Goal: Task Accomplishment & Management: Use online tool/utility

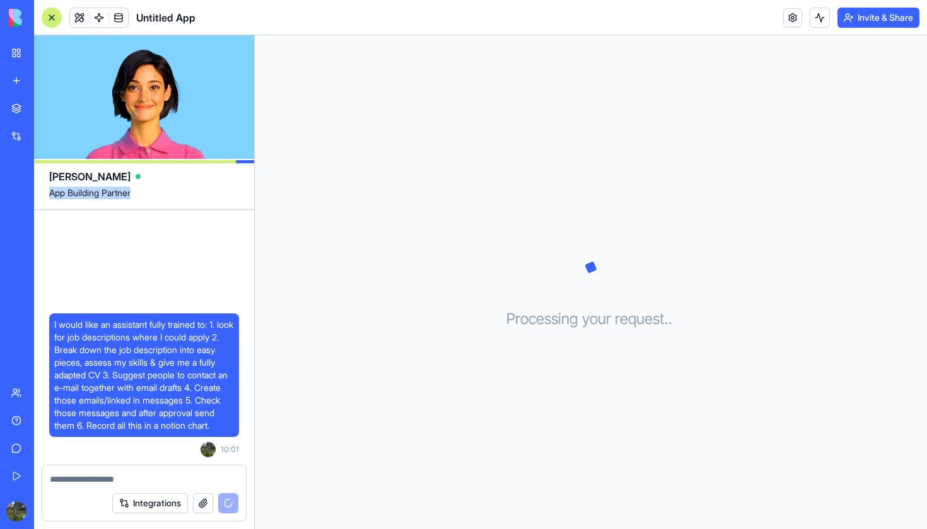
drag, startPoint x: 50, startPoint y: 194, endPoint x: 143, endPoint y: 199, distance: 93.5
click at [144, 199] on span "App Building Partner" at bounding box center [144, 198] width 190 height 23
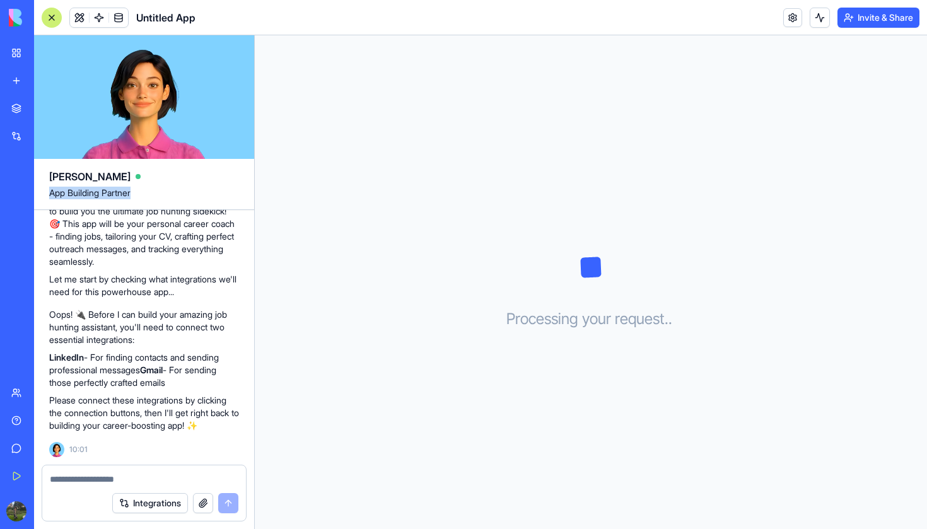
scroll to position [227, 0]
click at [155, 504] on button "Integrations" at bounding box center [150, 503] width 76 height 20
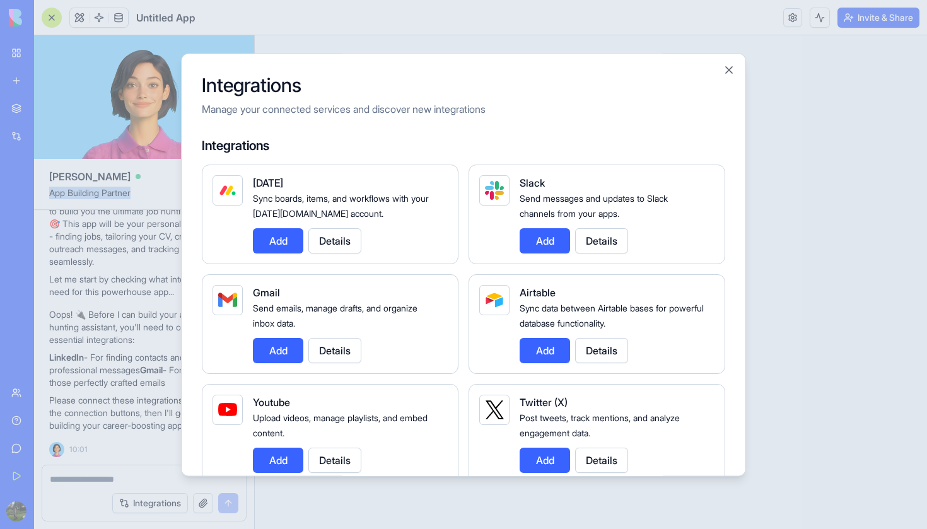
click at [287, 351] on button "Add" at bounding box center [278, 350] width 50 height 25
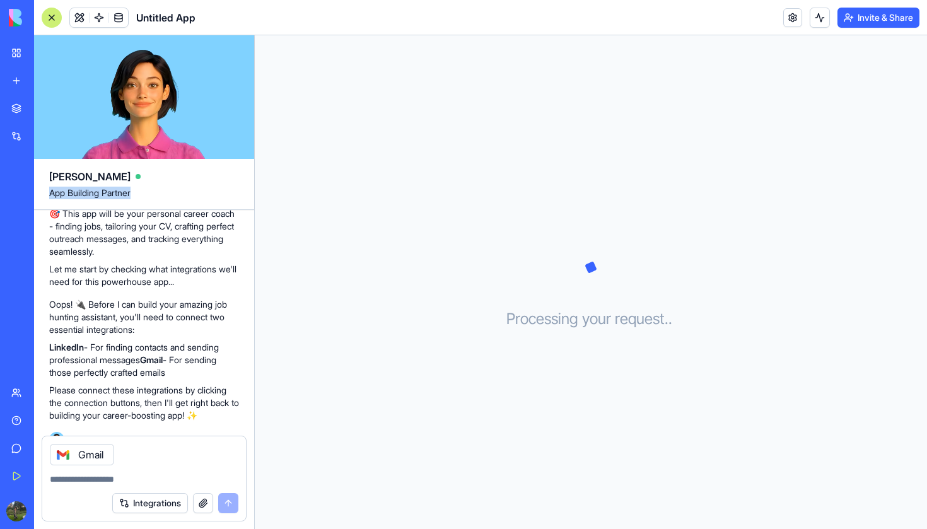
click at [173, 501] on button "Integrations" at bounding box center [150, 503] width 76 height 20
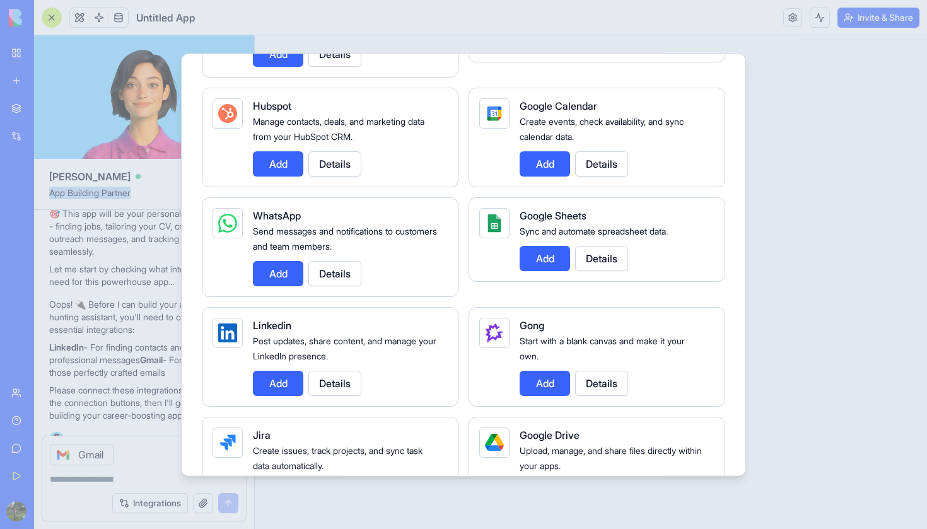
scroll to position [539, 0]
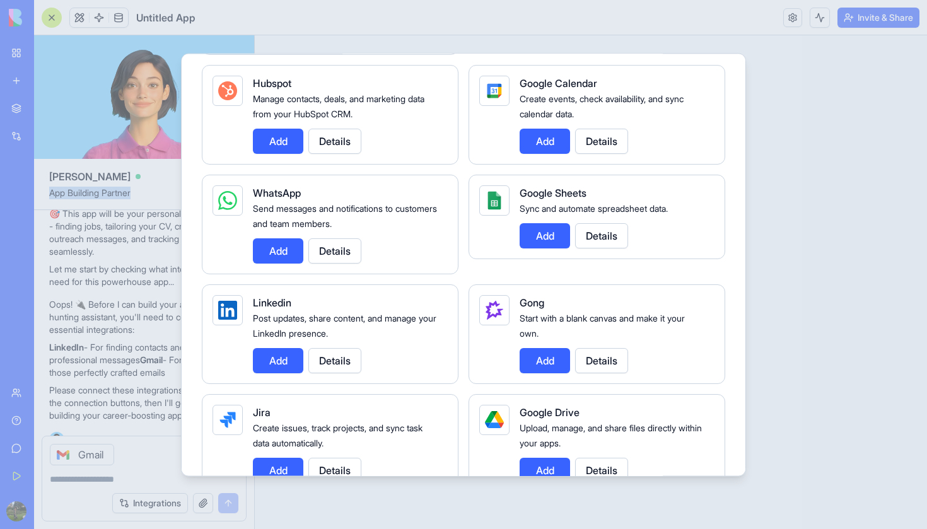
click at [550, 141] on button "Add" at bounding box center [545, 141] width 50 height 25
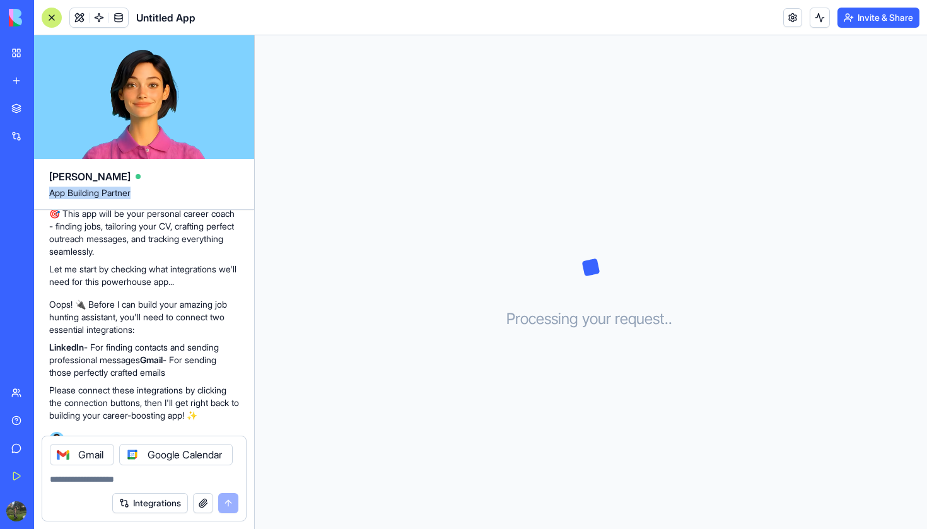
click at [164, 506] on button "Integrations" at bounding box center [150, 503] width 76 height 20
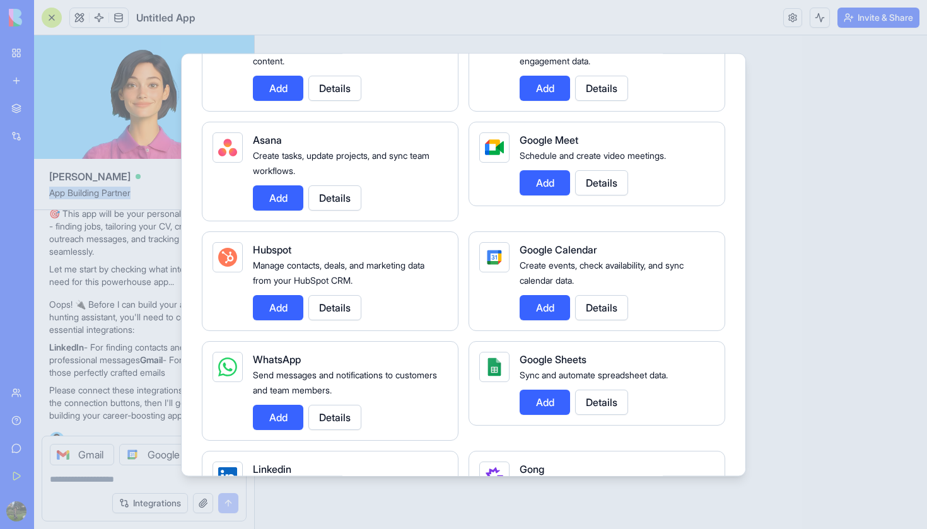
scroll to position [684, 0]
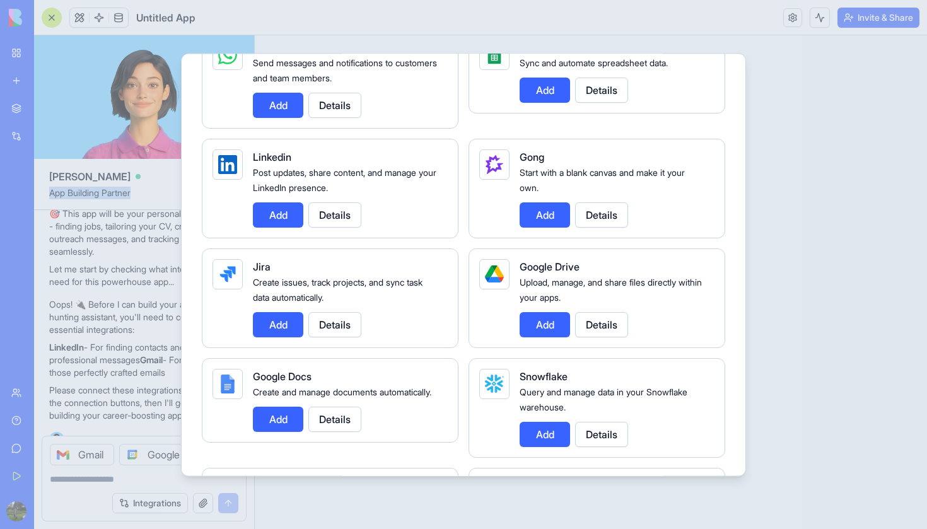
click at [277, 218] on button "Add" at bounding box center [278, 214] width 50 height 25
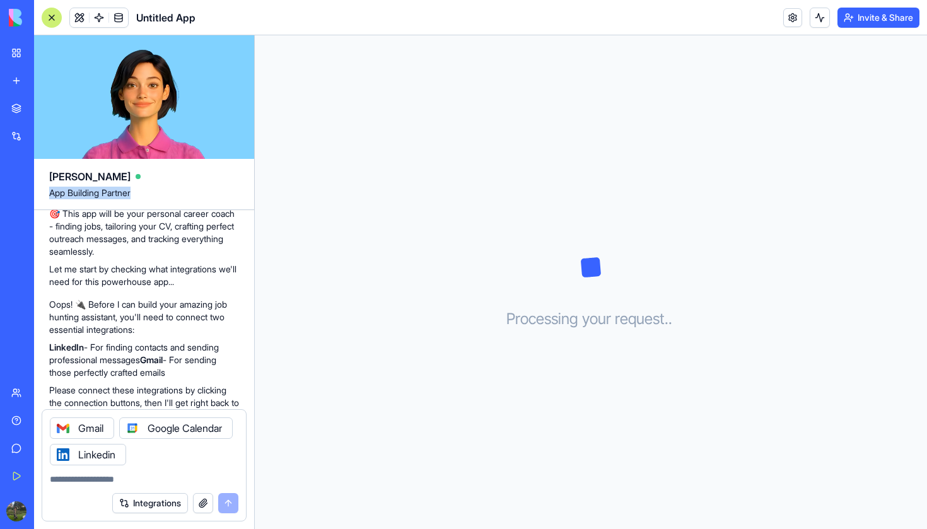
click at [160, 493] on button "Integrations" at bounding box center [150, 503] width 76 height 20
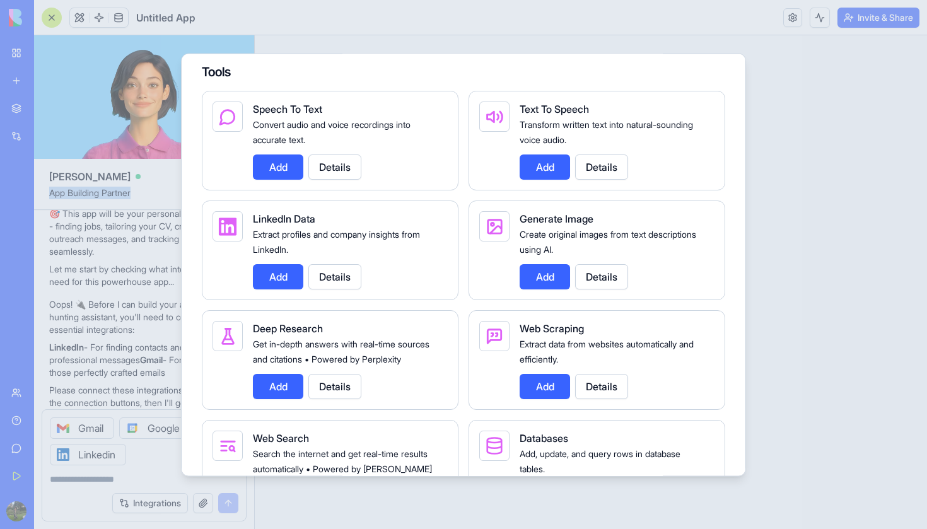
scroll to position [1721, 0]
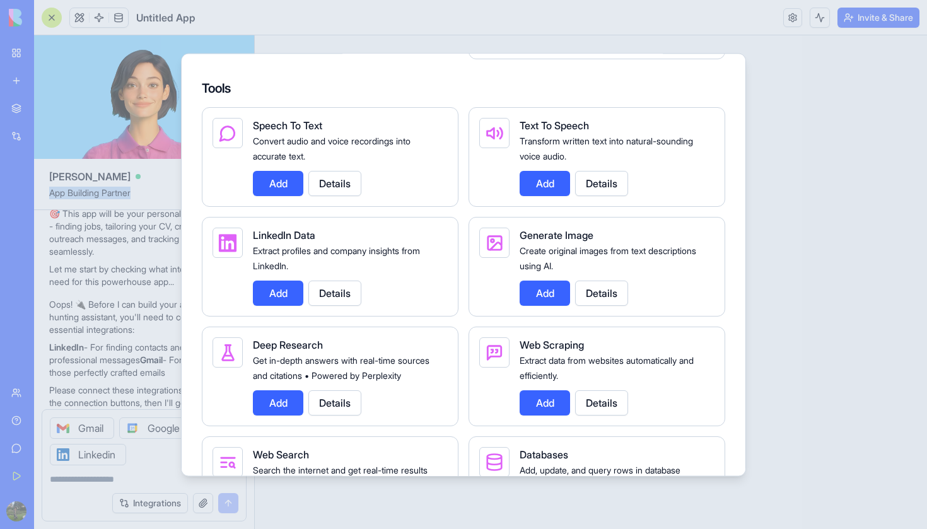
click at [292, 291] on button "Add" at bounding box center [278, 293] width 50 height 25
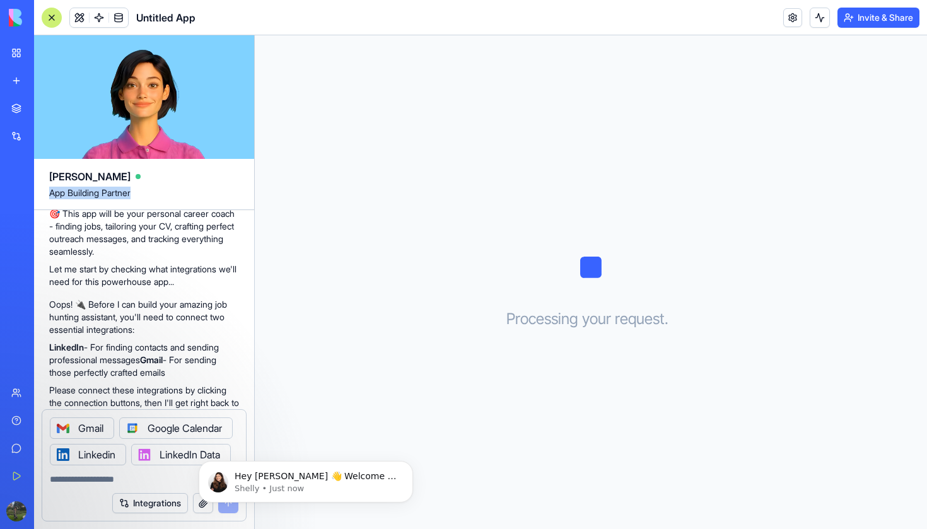
scroll to position [0, 0]
click at [325, 486] on p "Shelly • Just now" at bounding box center [316, 488] width 163 height 11
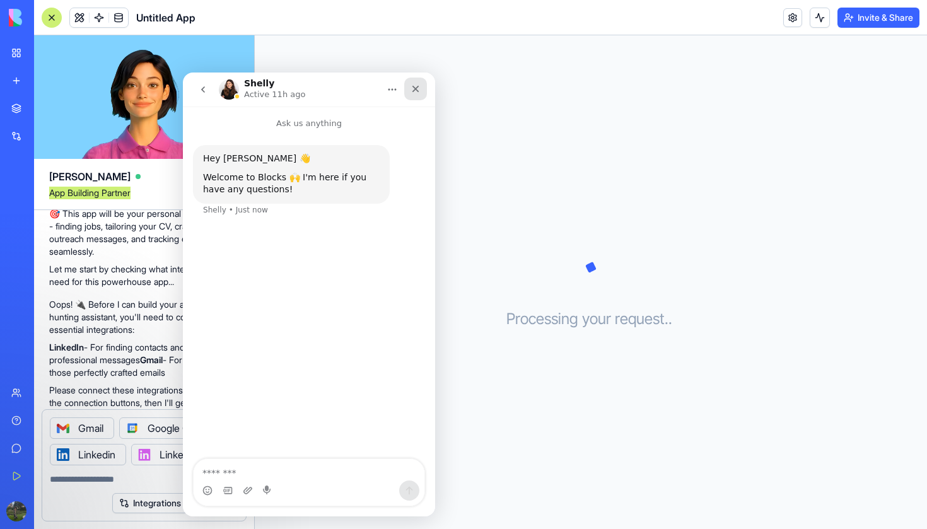
click at [412, 90] on icon "Close" at bounding box center [416, 89] width 10 height 10
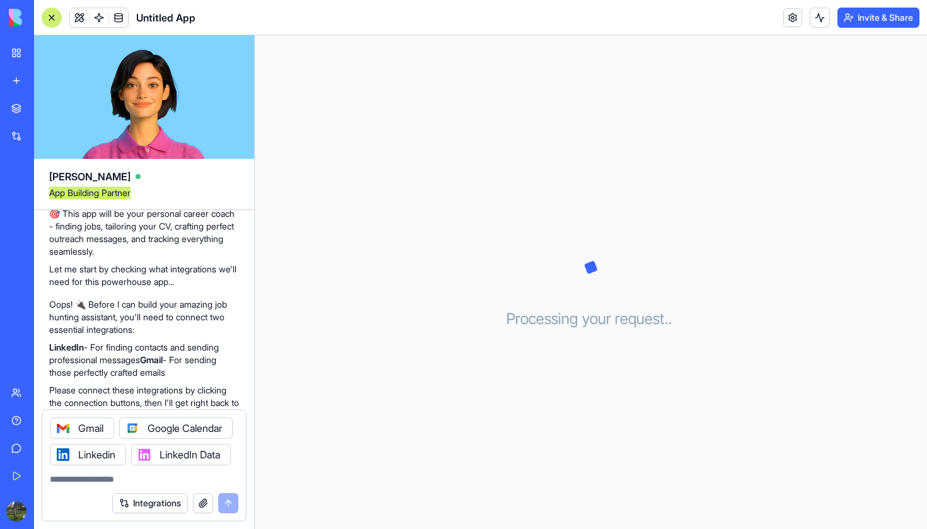
click at [182, 473] on textarea at bounding box center [144, 479] width 189 height 13
click at [223, 505] on div "Integrations" at bounding box center [175, 503] width 126 height 20
click at [120, 484] on textarea at bounding box center [144, 479] width 189 height 13
click at [131, 505] on button "Integrations" at bounding box center [150, 503] width 76 height 20
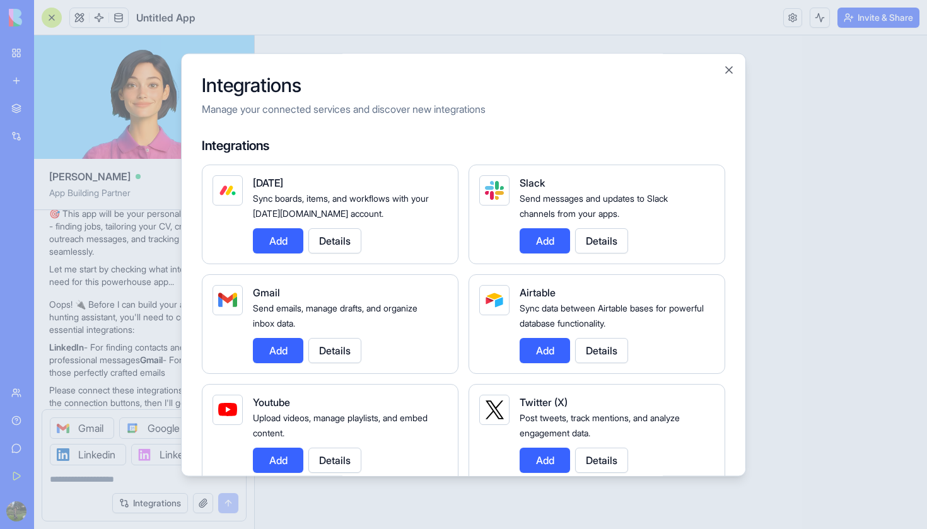
click at [733, 70] on button "Close" at bounding box center [729, 70] width 13 height 13
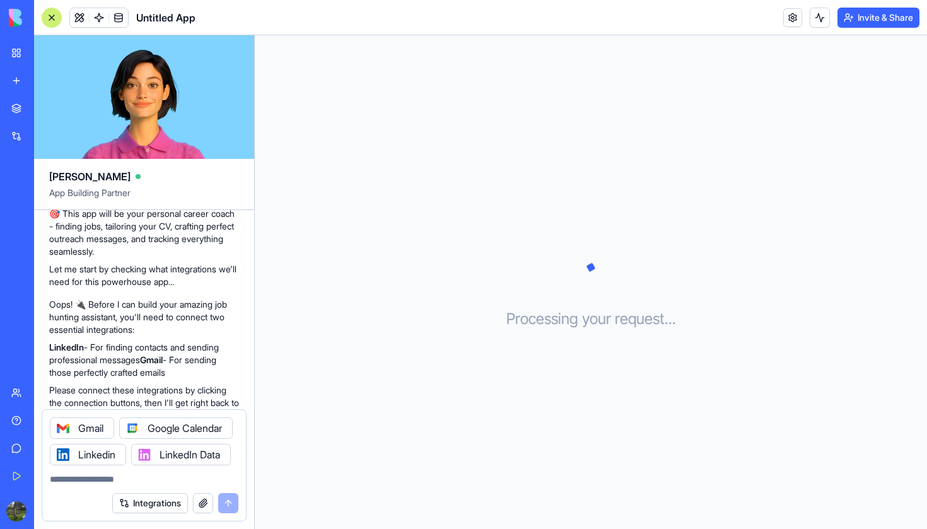
click at [83, 417] on div "Gmail" at bounding box center [82, 427] width 64 height 21
click at [207, 459] on div "LinkedIn Data" at bounding box center [181, 454] width 100 height 21
click at [147, 452] on icon at bounding box center [144, 455] width 10 height 10
click at [61, 454] on icon at bounding box center [63, 455] width 10 height 10
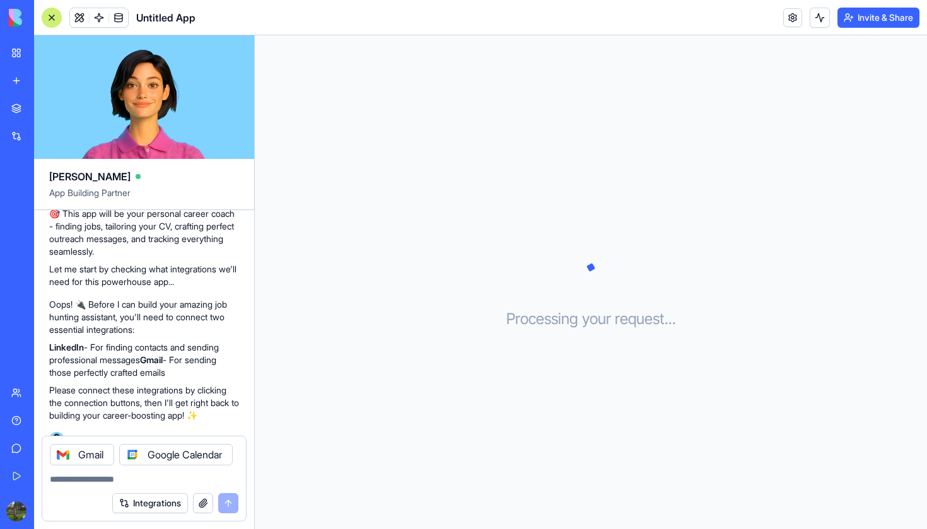
click at [127, 458] on icon at bounding box center [132, 455] width 10 height 10
click at [190, 465] on div "Gmail" at bounding box center [144, 450] width 204 height 29
click at [151, 486] on div "Integrations" at bounding box center [144, 503] width 204 height 35
click at [133, 480] on textarea at bounding box center [144, 479] width 189 height 13
type textarea "*"
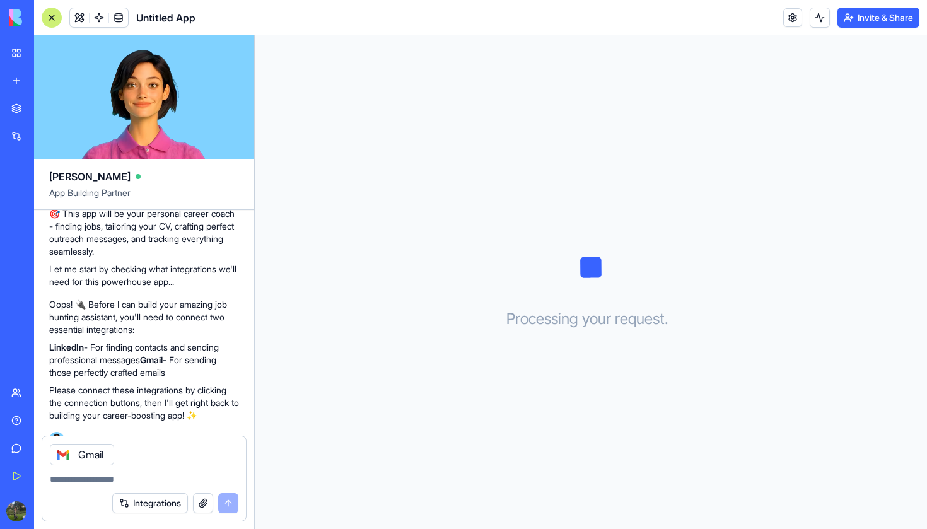
click at [132, 508] on button "Integrations" at bounding box center [150, 503] width 76 height 20
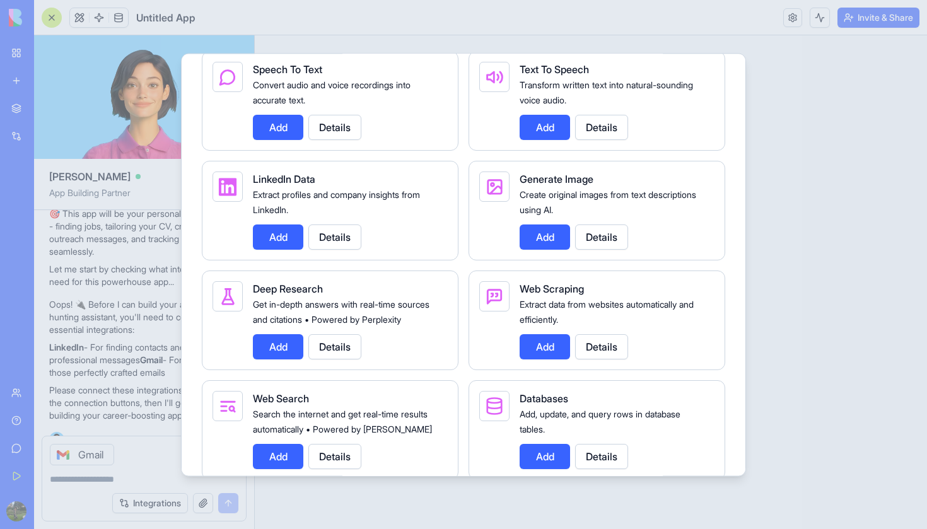
scroll to position [1750, 0]
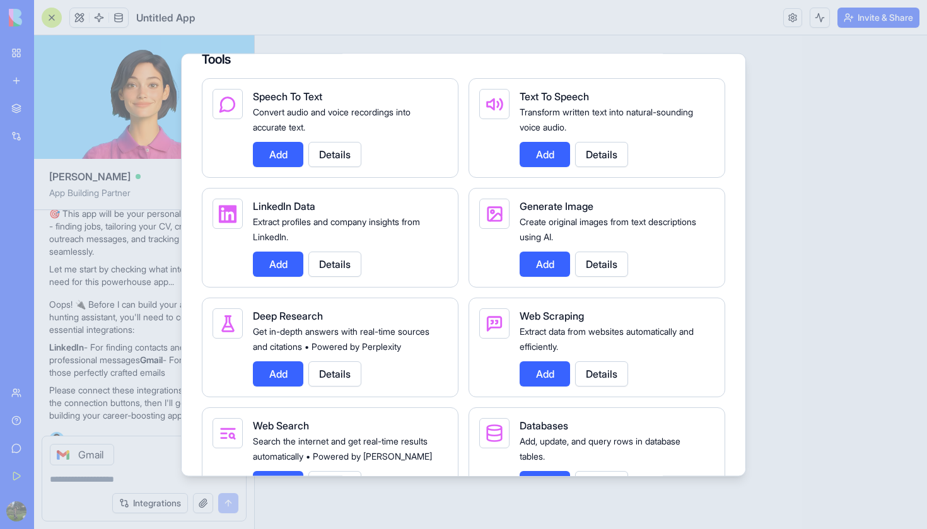
click at [284, 254] on button "Add" at bounding box center [278, 264] width 50 height 25
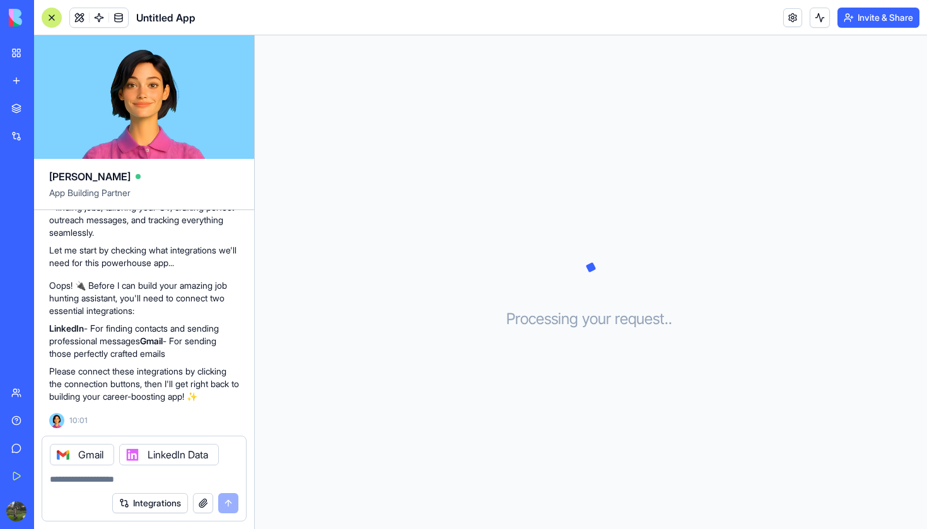
scroll to position [256, 0]
click at [132, 481] on textarea at bounding box center [144, 479] width 189 height 13
type textarea "*"
type textarea "**********"
click at [158, 507] on button "Integrations" at bounding box center [150, 503] width 76 height 20
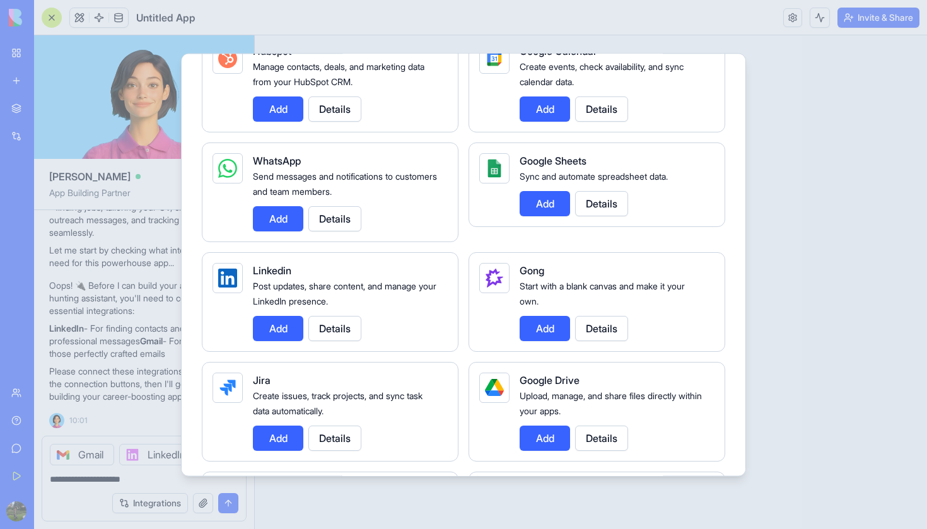
scroll to position [581, 0]
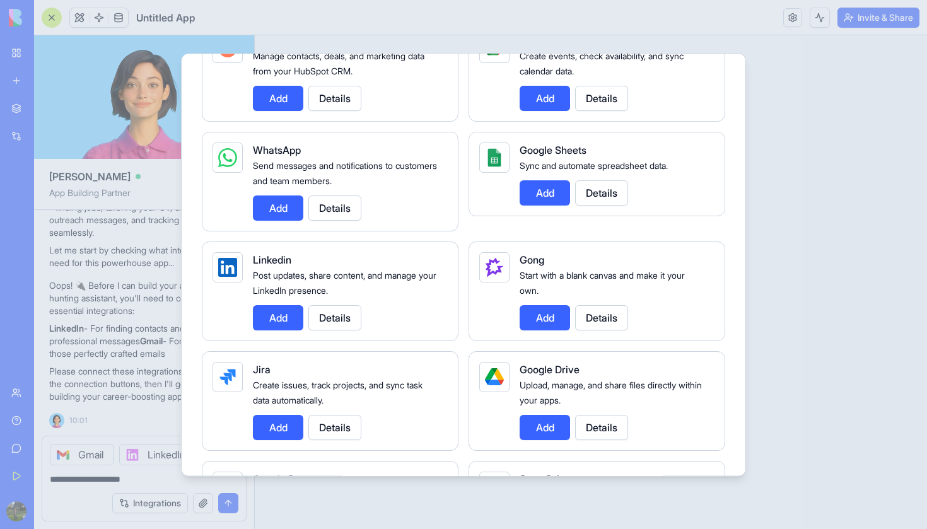
click at [283, 322] on button "Add" at bounding box center [278, 317] width 50 height 25
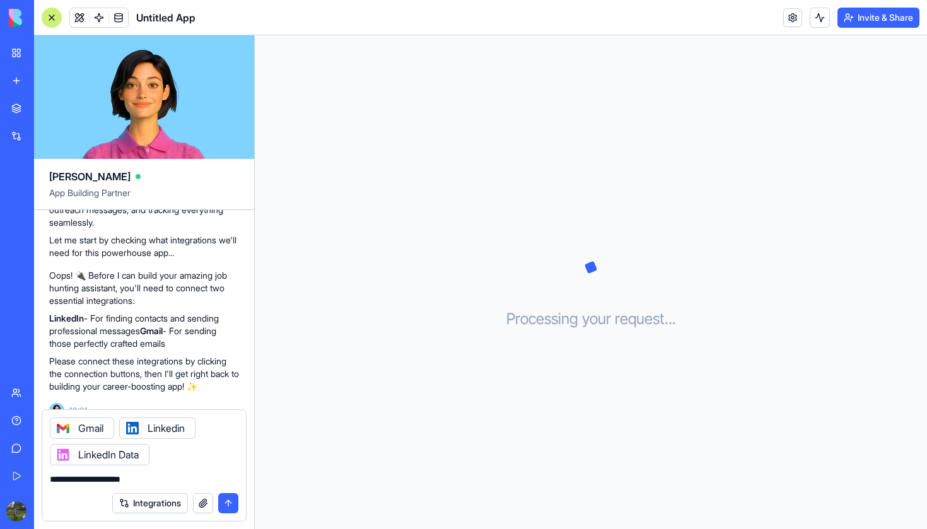
click at [233, 503] on button "submit" at bounding box center [228, 503] width 20 height 20
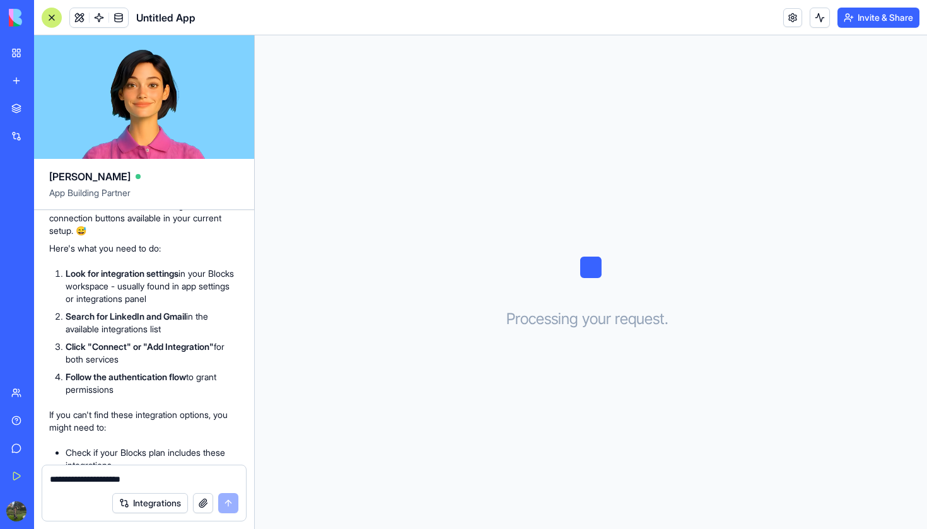
scroll to position [575, 0]
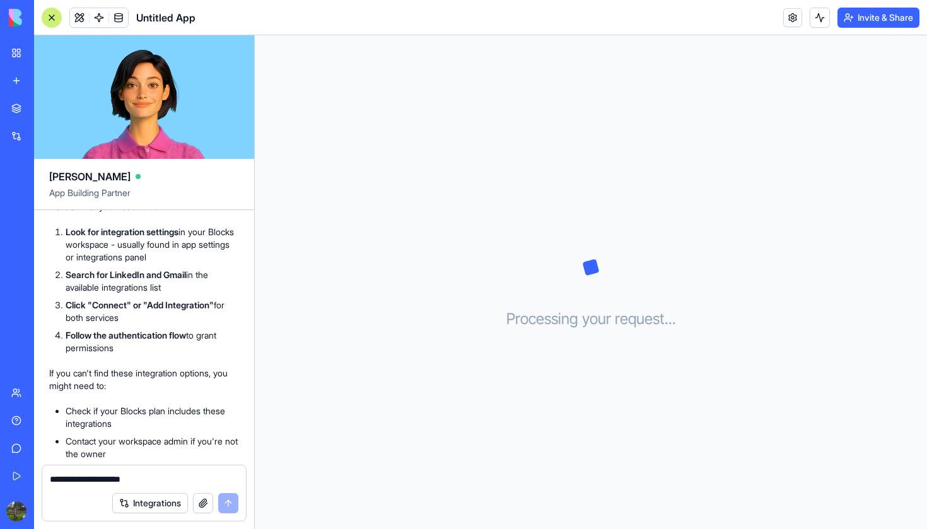
click at [143, 503] on button "Integrations" at bounding box center [150, 503] width 76 height 20
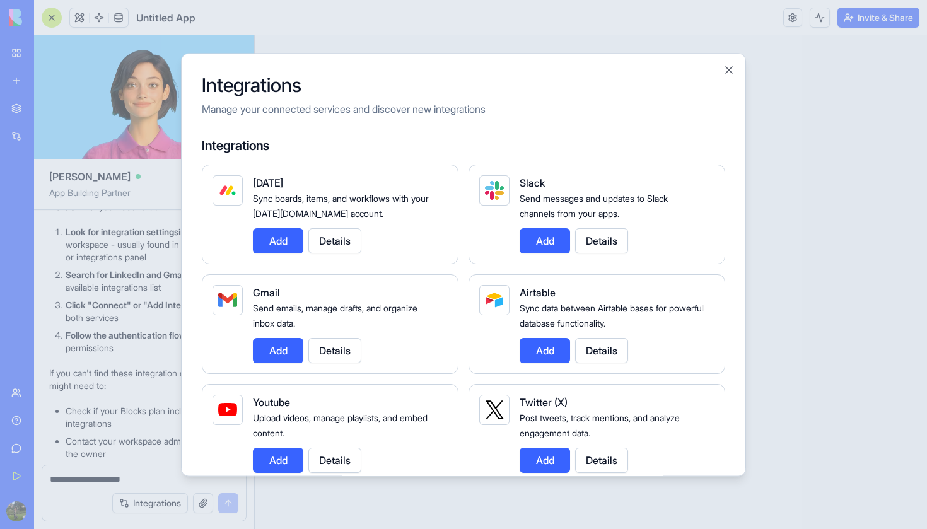
click at [331, 351] on button "Details" at bounding box center [334, 350] width 53 height 25
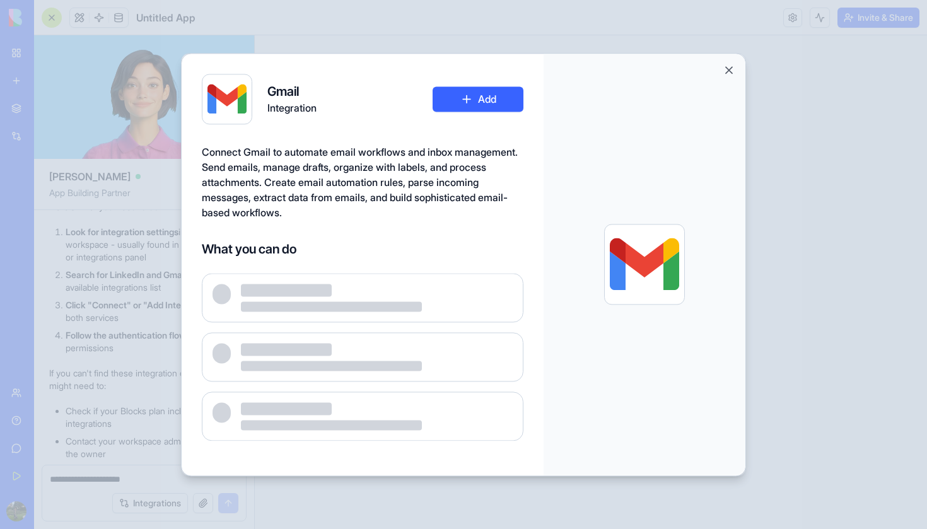
click at [458, 107] on button "Add" at bounding box center [478, 98] width 91 height 25
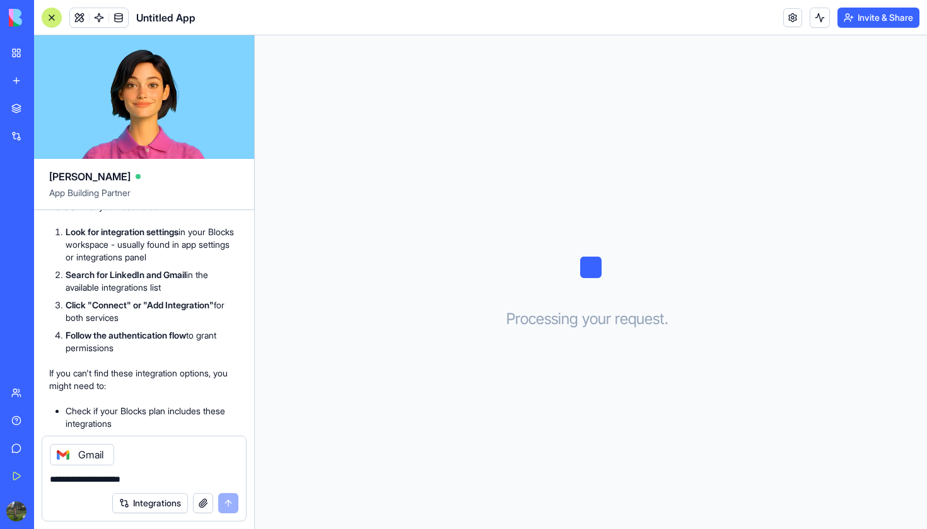
click at [101, 458] on div "Gmail" at bounding box center [82, 454] width 64 height 21
click at [114, 477] on textarea "**********" at bounding box center [144, 479] width 189 height 13
click at [99, 454] on div "Gmail" at bounding box center [82, 454] width 64 height 21
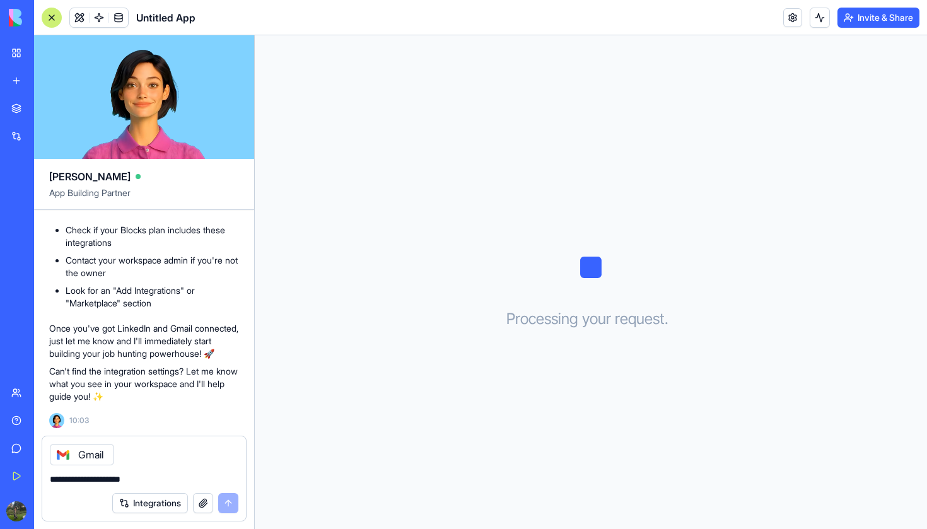
scroll to position [778, 0]
click at [91, 452] on div "Gmail" at bounding box center [82, 454] width 64 height 21
click at [186, 462] on div "Gmail" at bounding box center [144, 450] width 204 height 29
click at [160, 475] on textarea "**********" at bounding box center [144, 479] width 189 height 13
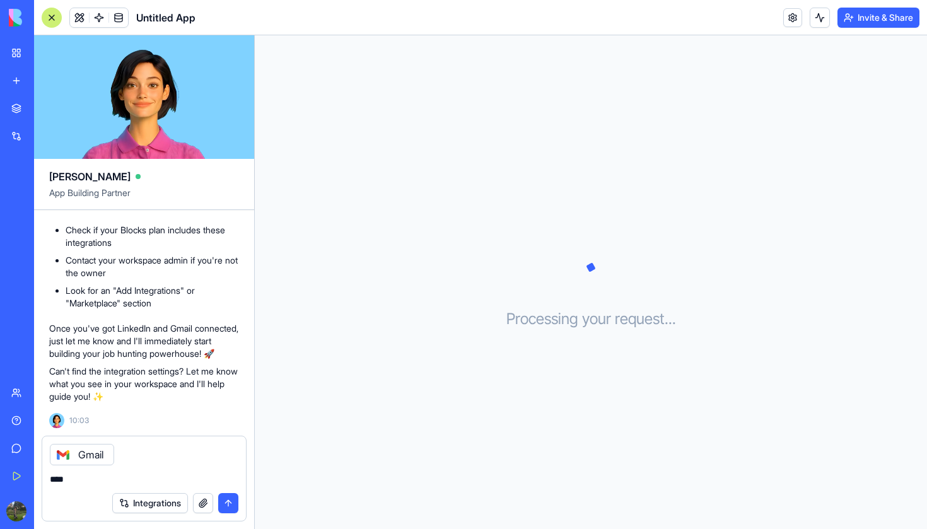
type textarea "*****"
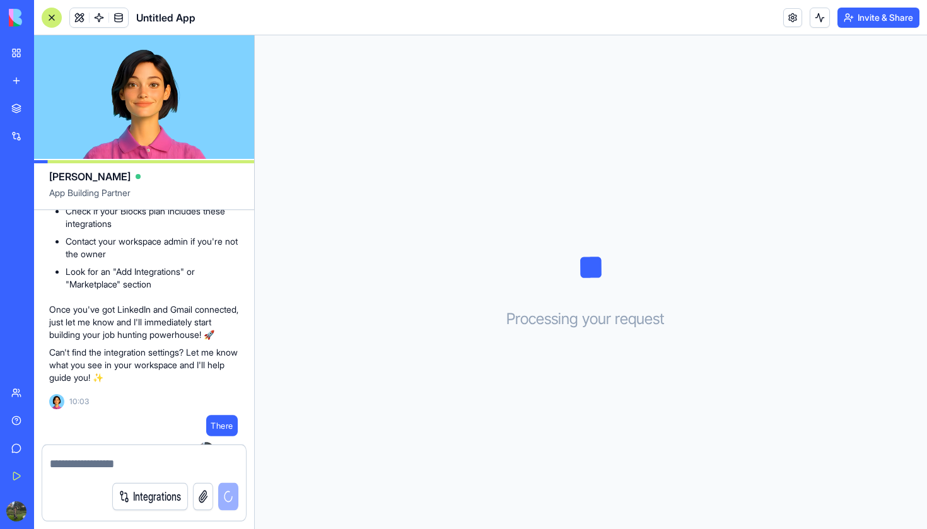
scroll to position [797, 0]
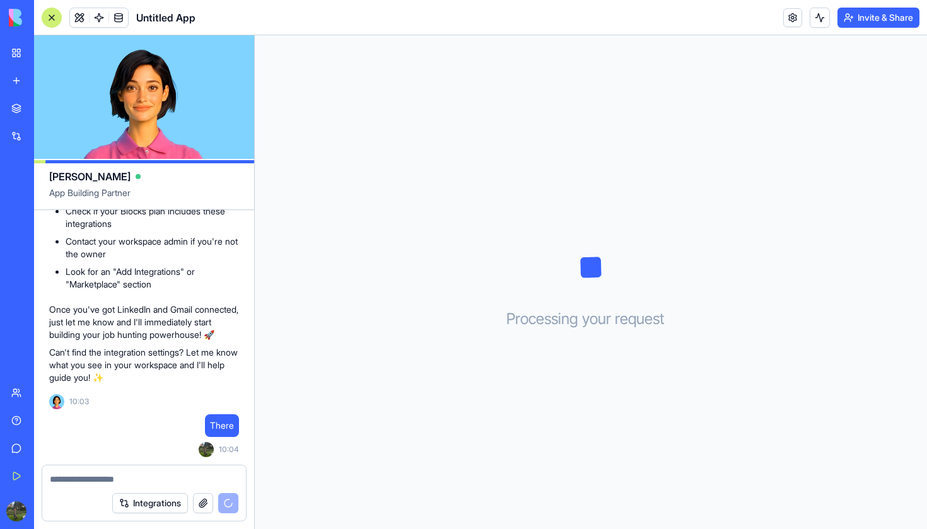
click at [156, 470] on div at bounding box center [144, 475] width 204 height 20
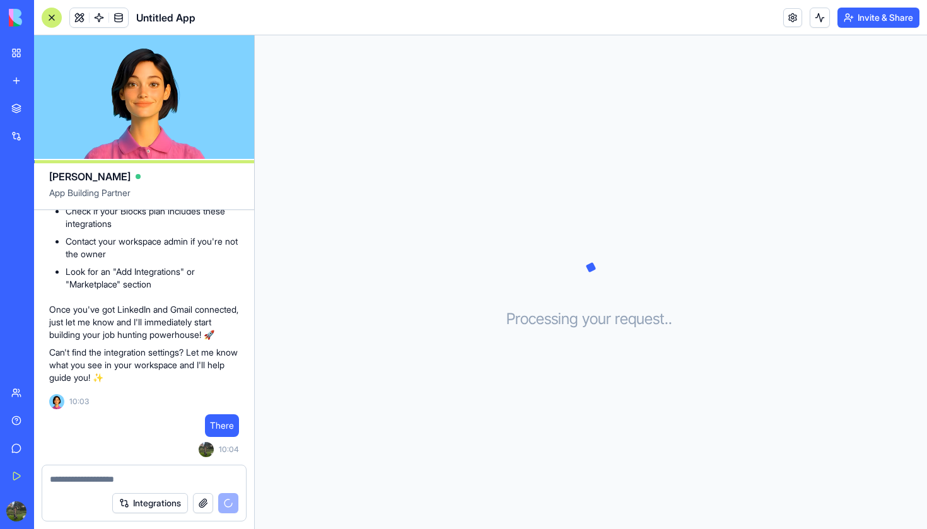
click at [158, 506] on button "Integrations" at bounding box center [150, 503] width 76 height 20
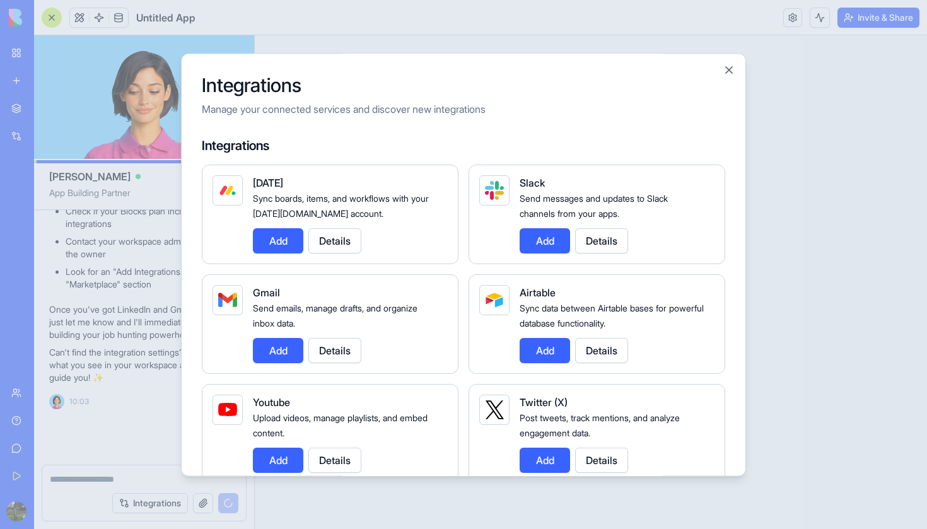
click at [293, 354] on button "Add" at bounding box center [278, 350] width 50 height 25
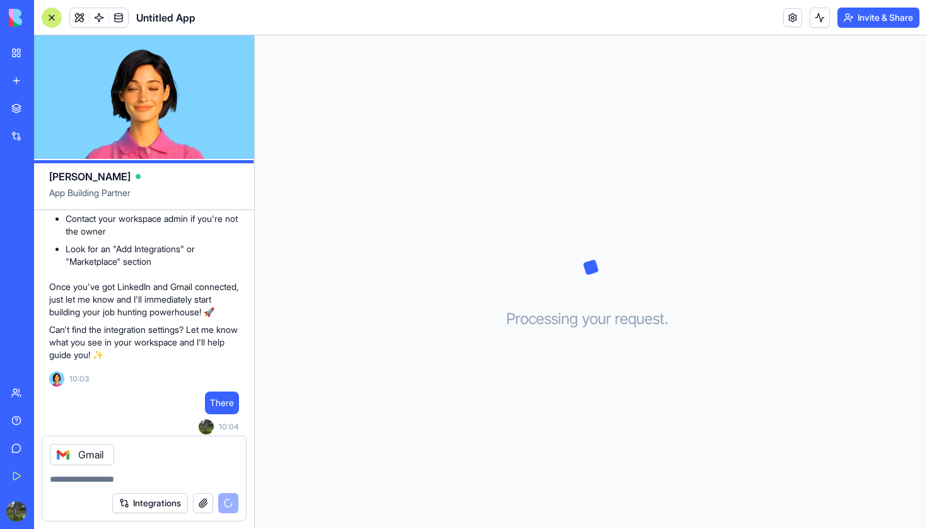
click at [192, 446] on div "Gmail" at bounding box center [144, 450] width 204 height 29
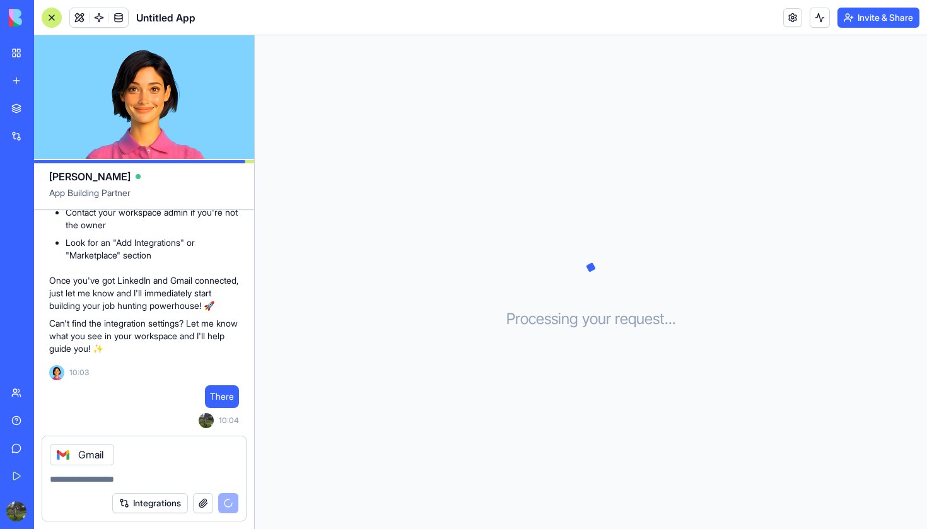
scroll to position [826, 0]
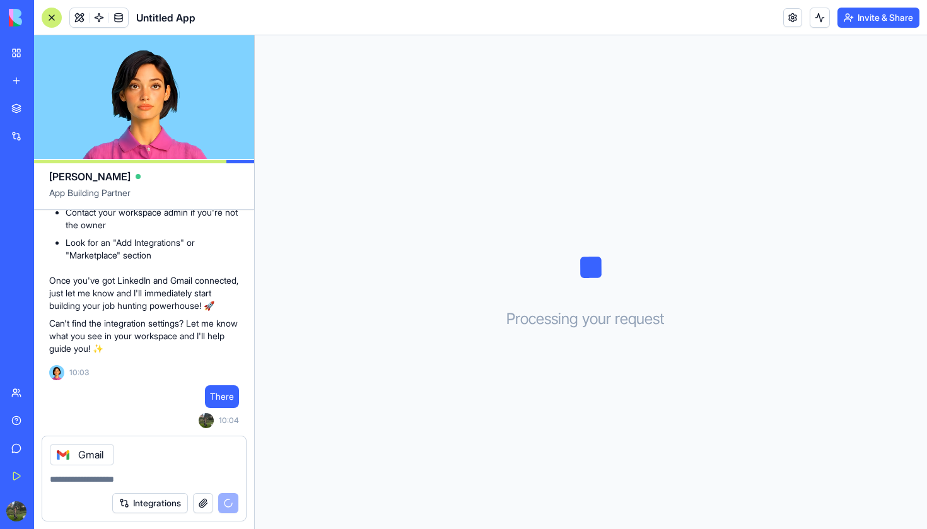
click at [139, 476] on textarea at bounding box center [144, 479] width 189 height 13
type textarea "**********"
click at [535, 327] on h3 "Processing your request . . ." at bounding box center [591, 319] width 170 height 20
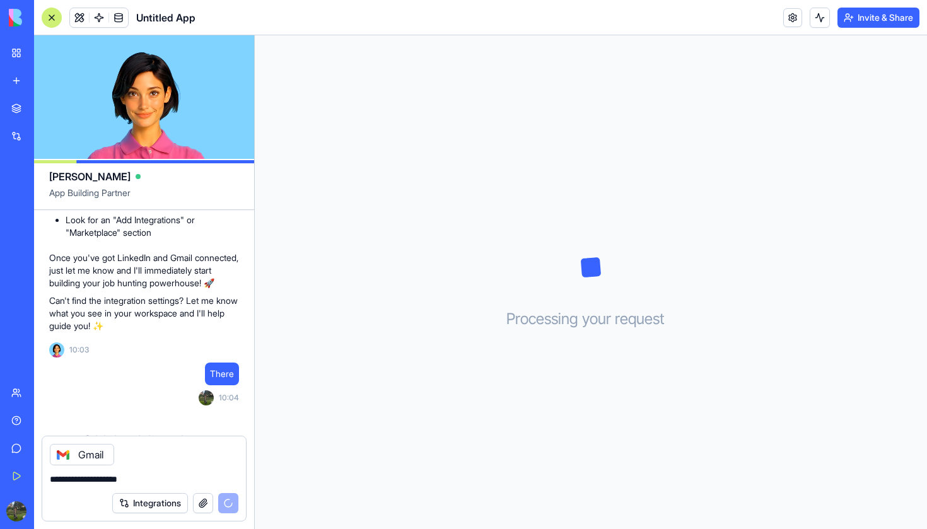
scroll to position [977, 0]
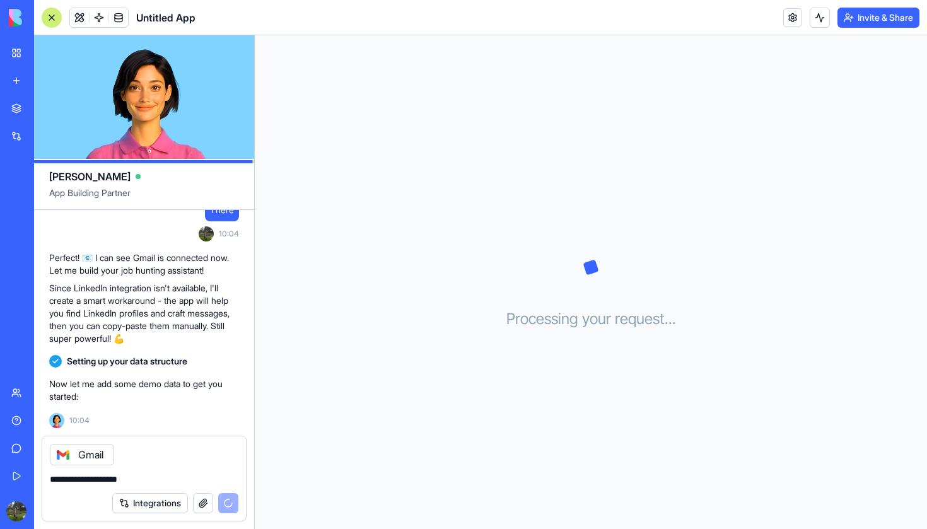
click at [62, 458] on icon at bounding box center [63, 455] width 10 height 10
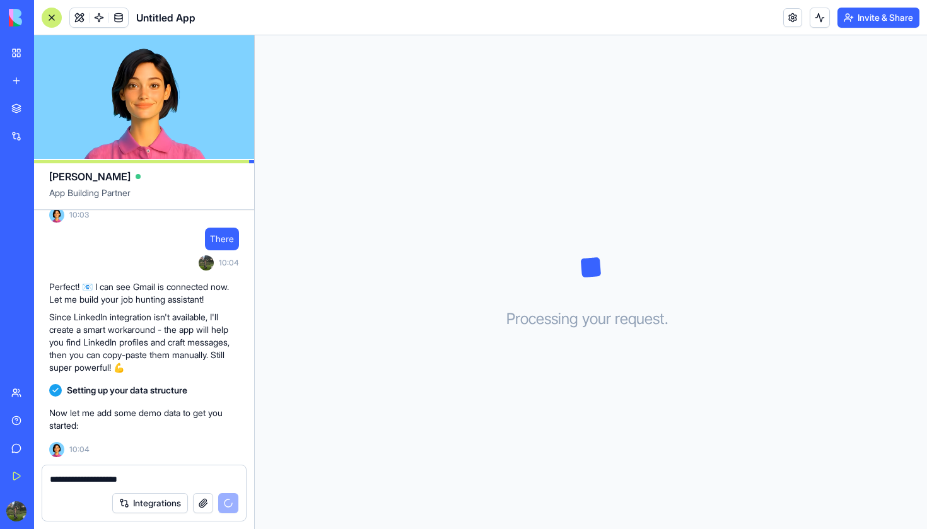
scroll to position [0, 0]
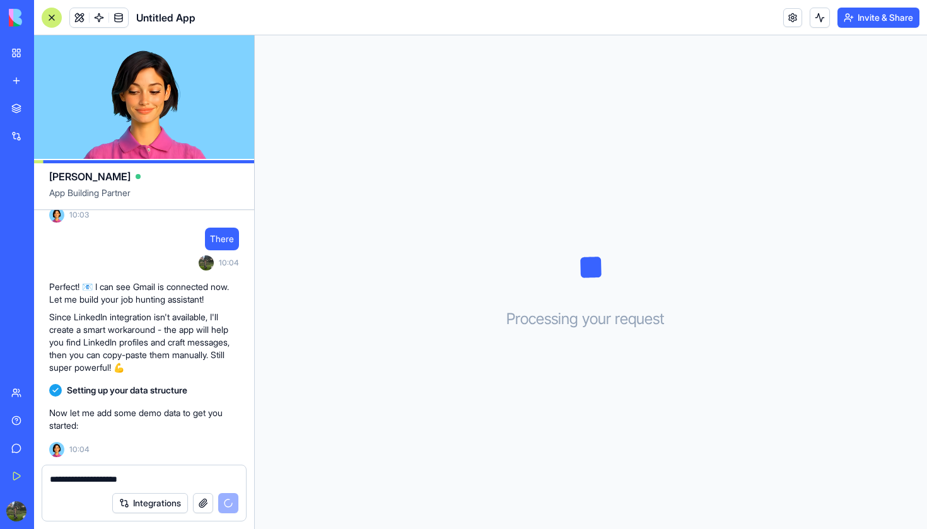
drag, startPoint x: 157, startPoint y: 477, endPoint x: 7, endPoint y: 474, distance: 150.1
click at [7, 474] on div "BETA My Workspace New app Marketplace Integrations Recent Untitled App AI Logo …" at bounding box center [463, 264] width 927 height 529
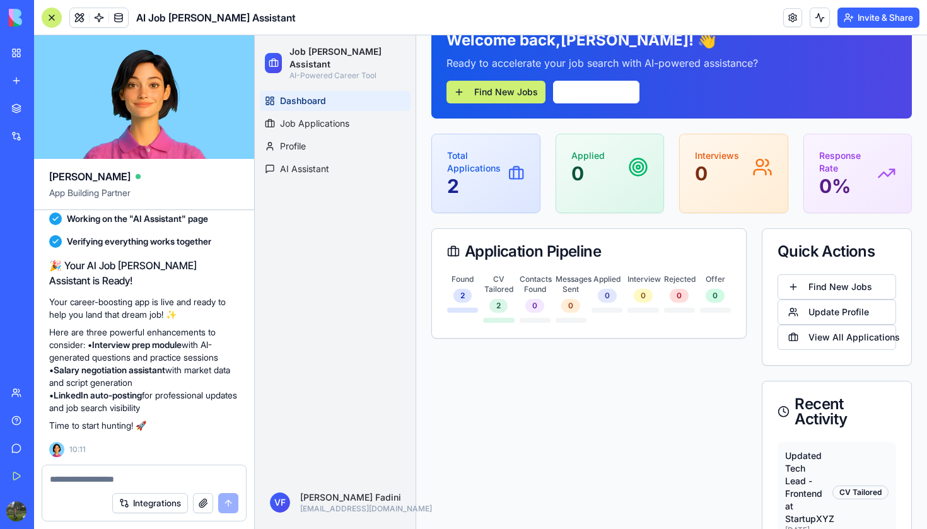
scroll to position [1438, 0]
click at [516, 88] on button "Find New Jobs" at bounding box center [495, 92] width 99 height 23
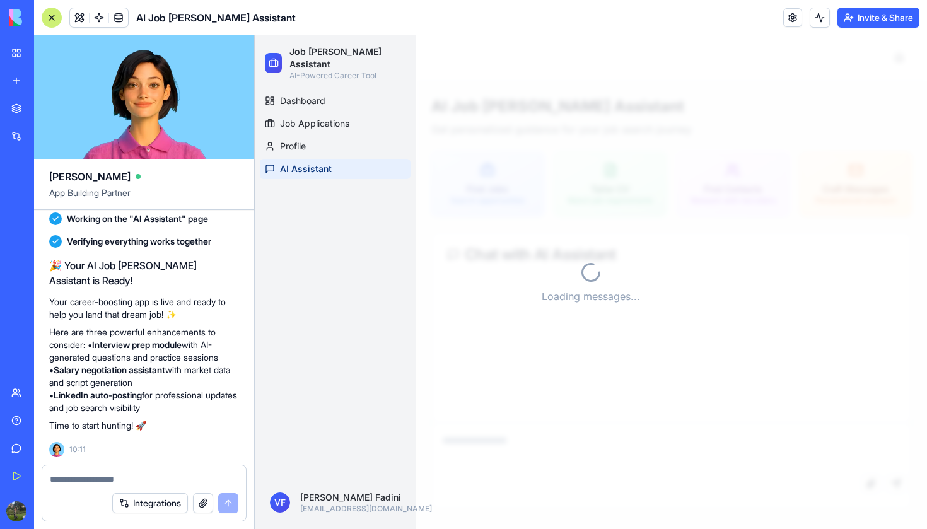
scroll to position [0, 0]
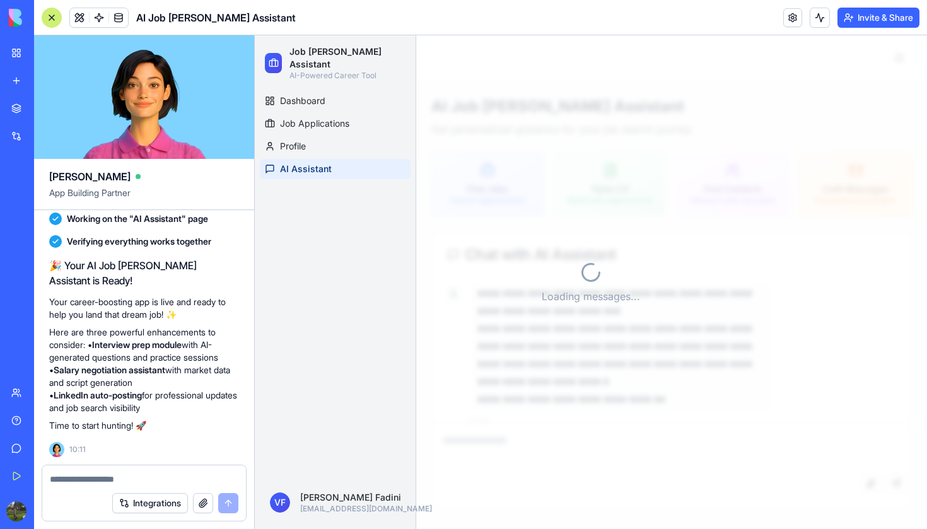
scroll to position [14, 0]
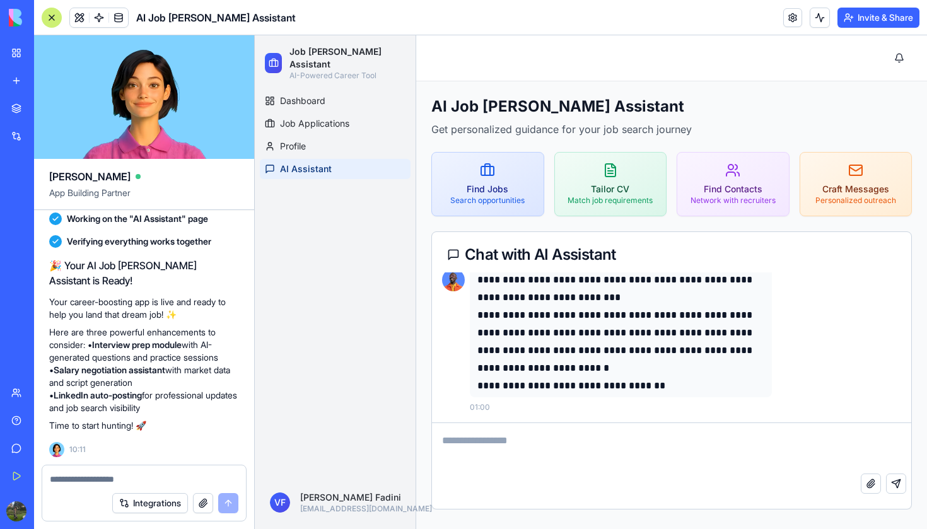
click at [540, 443] on textarea at bounding box center [671, 448] width 479 height 50
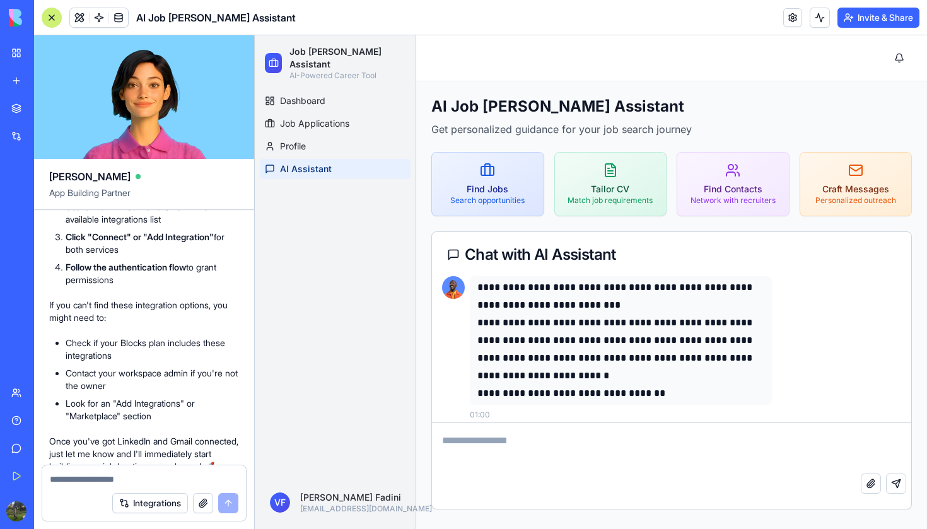
scroll to position [4, 0]
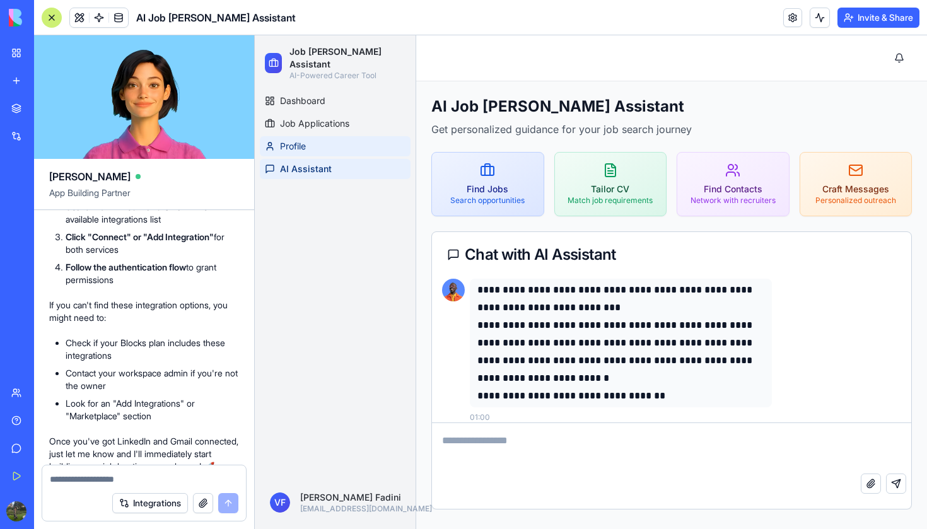
click at [364, 136] on link "Profile" at bounding box center [335, 146] width 151 height 20
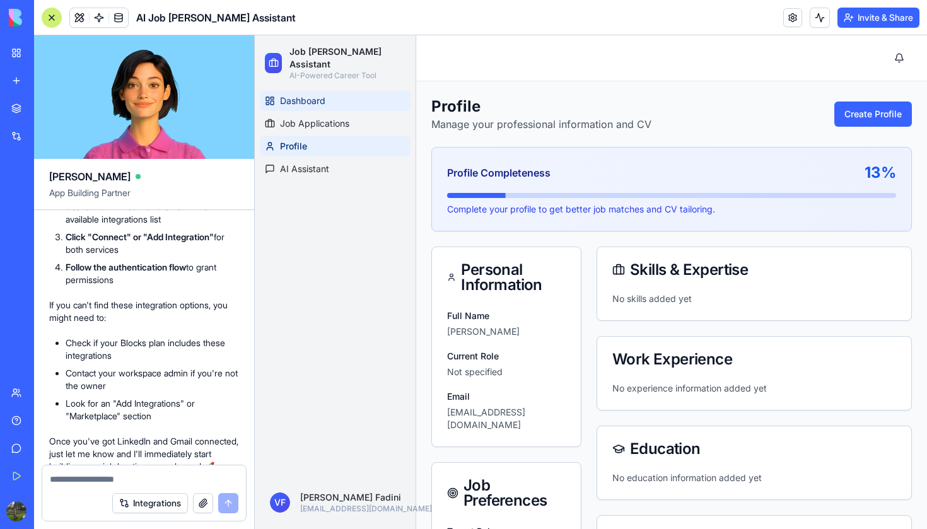
click at [351, 91] on link "Dashboard" at bounding box center [335, 101] width 151 height 20
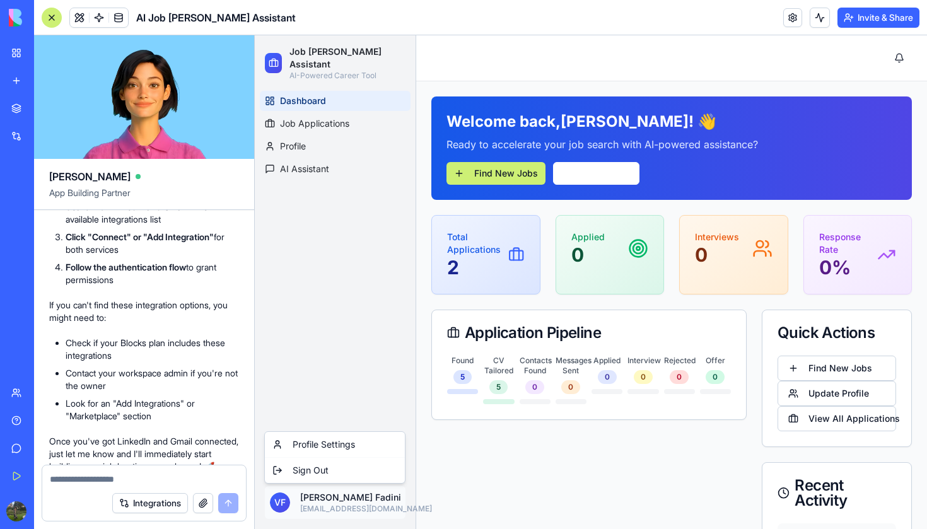
click at [316, 510] on html "Job [PERSON_NAME] Assistant AI-Powered Career Tool Dashboard Job Applications P…" at bounding box center [591, 393] width 672 height 716
click at [352, 392] on html "Job [PERSON_NAME] Assistant AI-Powered Career Tool Dashboard Job Applications P…" at bounding box center [591, 393] width 672 height 716
click at [506, 170] on button "Find New Jobs" at bounding box center [495, 173] width 99 height 23
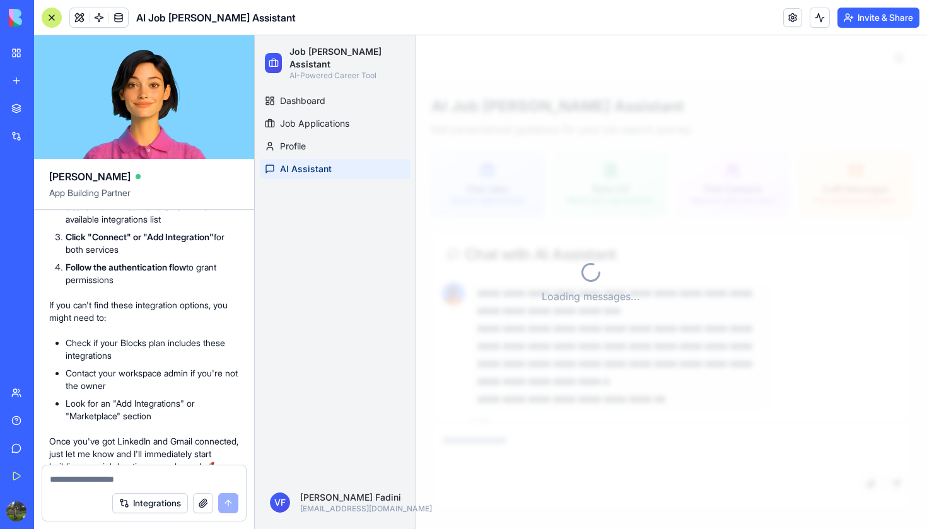
scroll to position [14, 0]
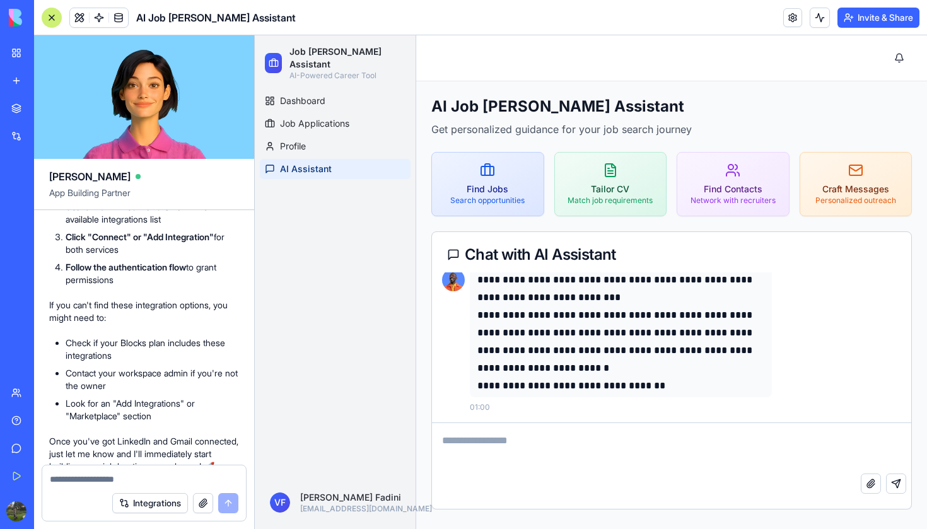
click at [485, 452] on textarea at bounding box center [671, 448] width 479 height 50
click at [471, 439] on textarea at bounding box center [671, 448] width 479 height 50
paste textarea "**********"
type textarea "**********"
paste textarea "**********"
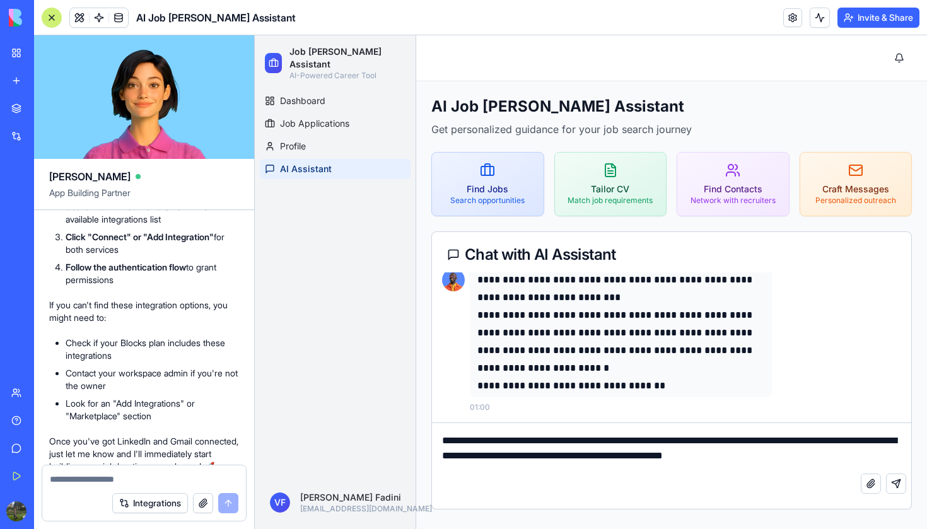
scroll to position [832, 0]
click at [442, 446] on textarea at bounding box center [671, 448] width 479 height 50
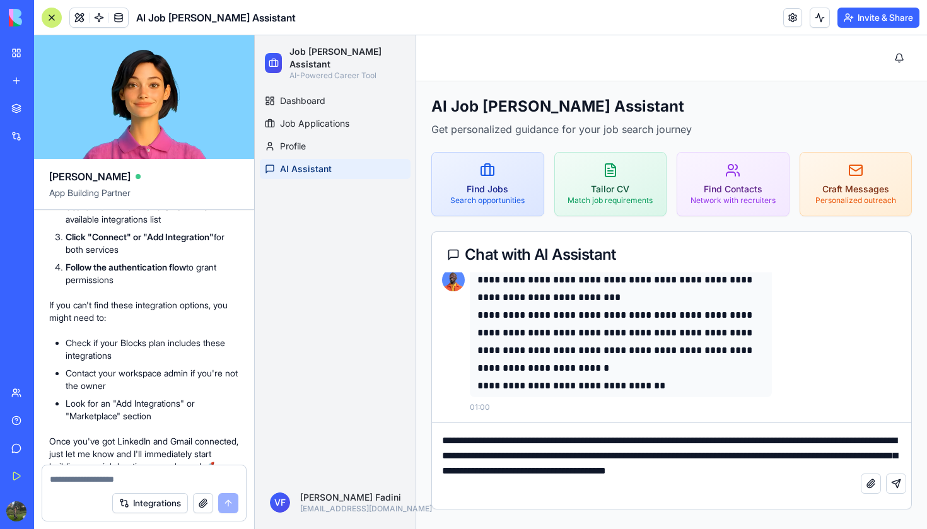
scroll to position [7, 0]
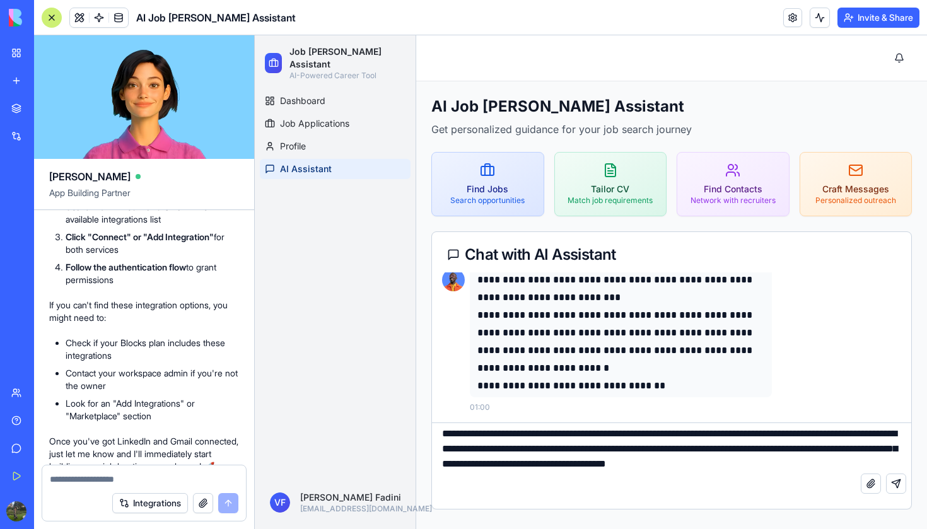
click at [445, 436] on textarea at bounding box center [671, 448] width 479 height 50
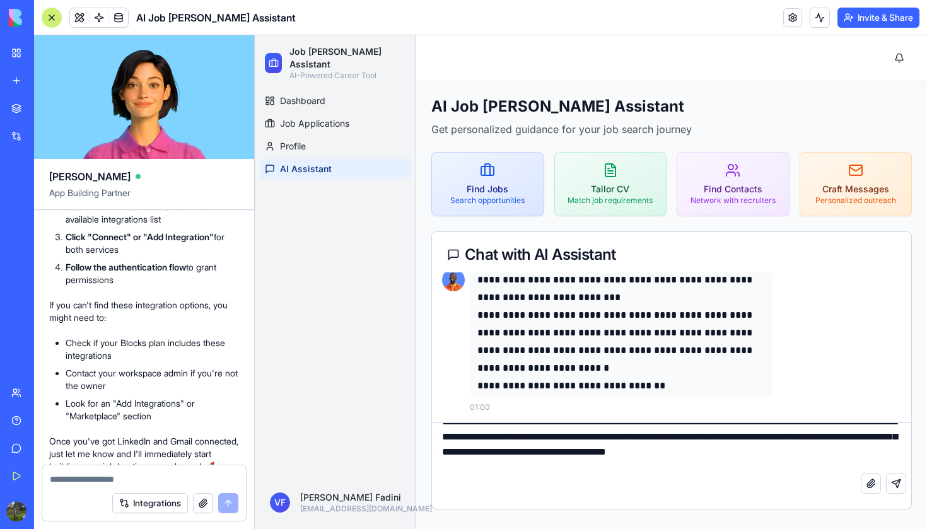
scroll to position [20, 0]
click at [877, 453] on textarea at bounding box center [671, 448] width 479 height 50
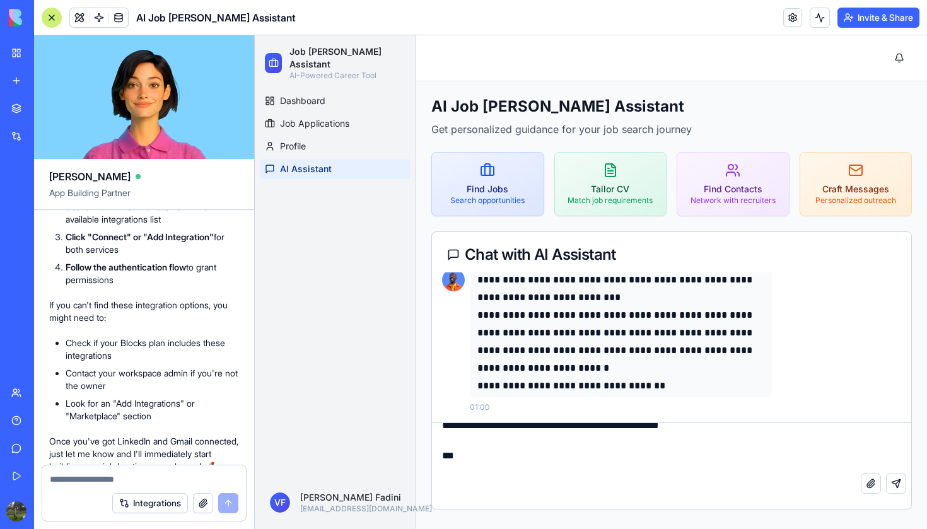
scroll to position [726, 0]
type textarea "**********"
click at [894, 486] on button "Send message" at bounding box center [896, 484] width 20 height 20
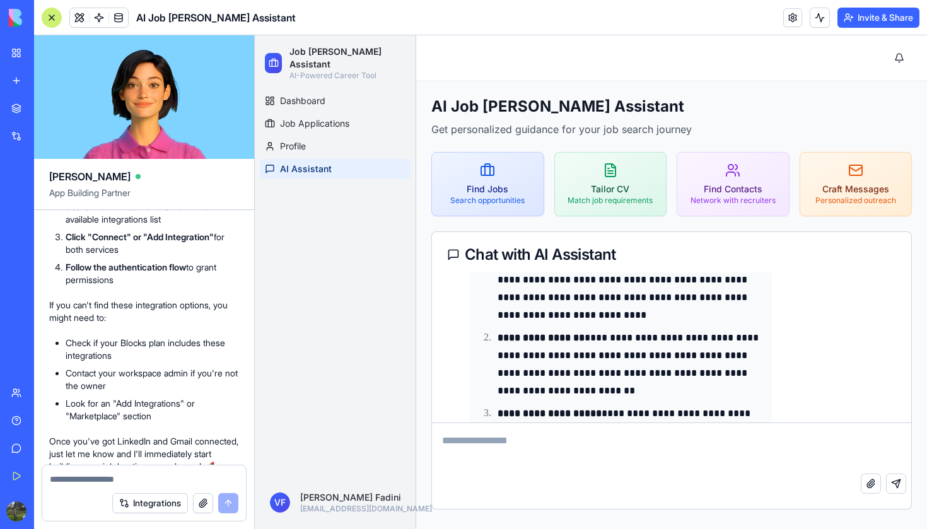
scroll to position [904, 0]
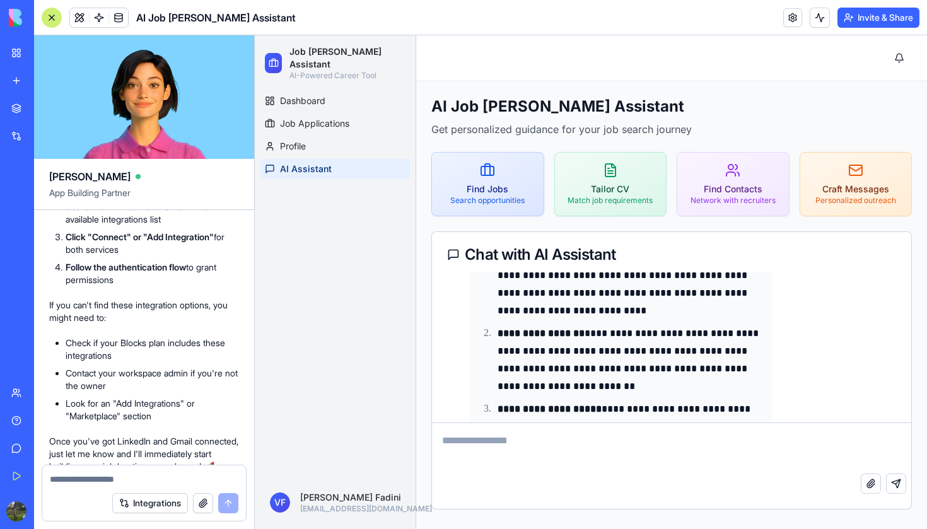
click at [773, 446] on textarea at bounding box center [671, 448] width 479 height 50
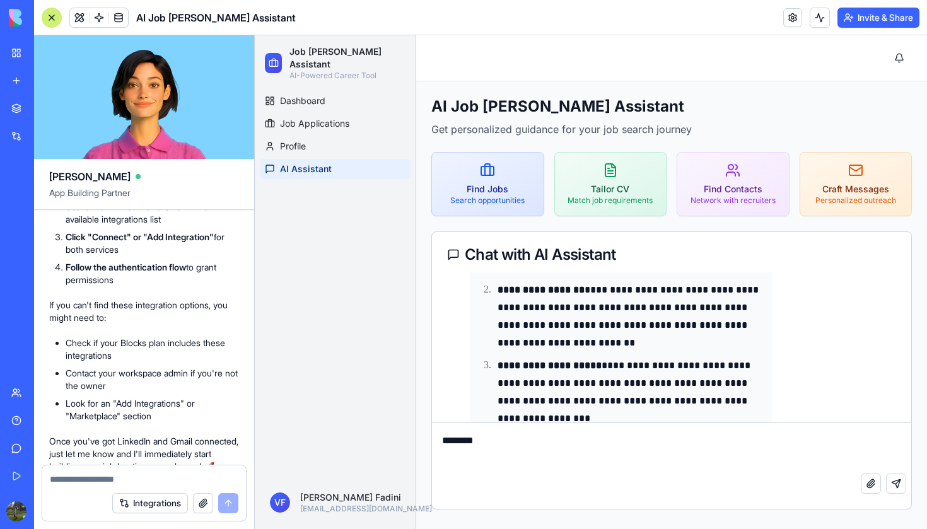
scroll to position [948, 0]
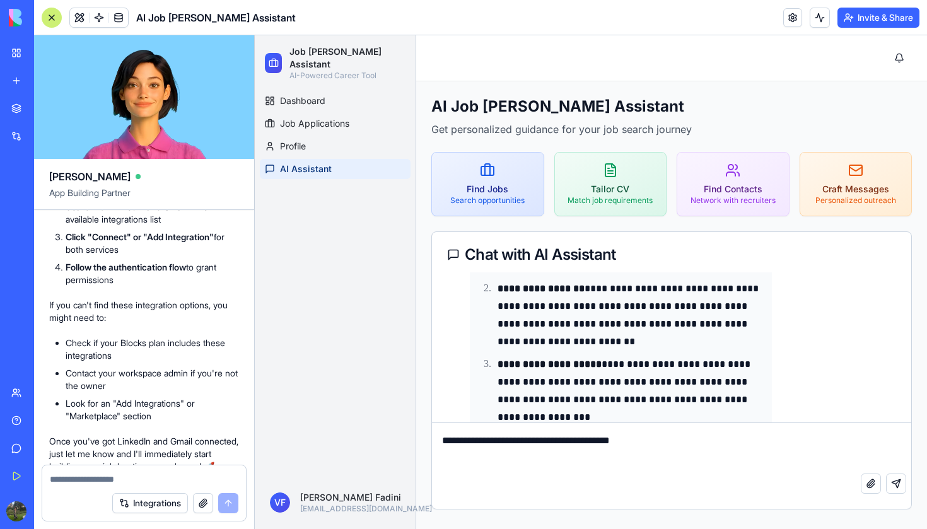
type textarea "**********"
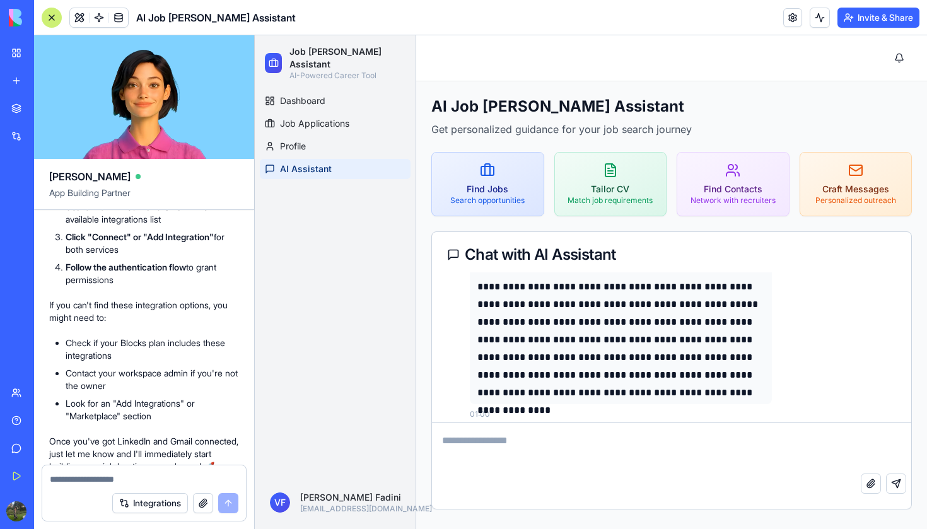
scroll to position [1341, 0]
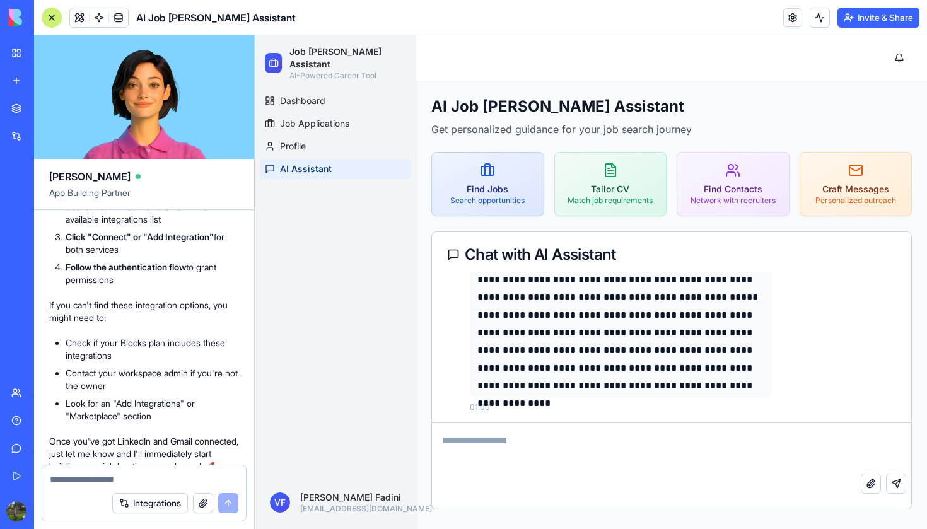
click at [172, 504] on button "Integrations" at bounding box center [150, 503] width 76 height 20
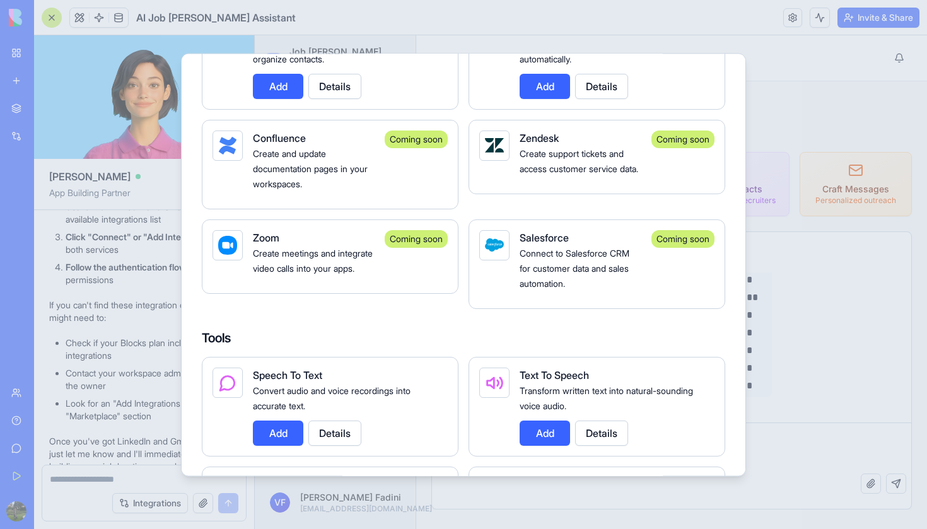
scroll to position [1565, 0]
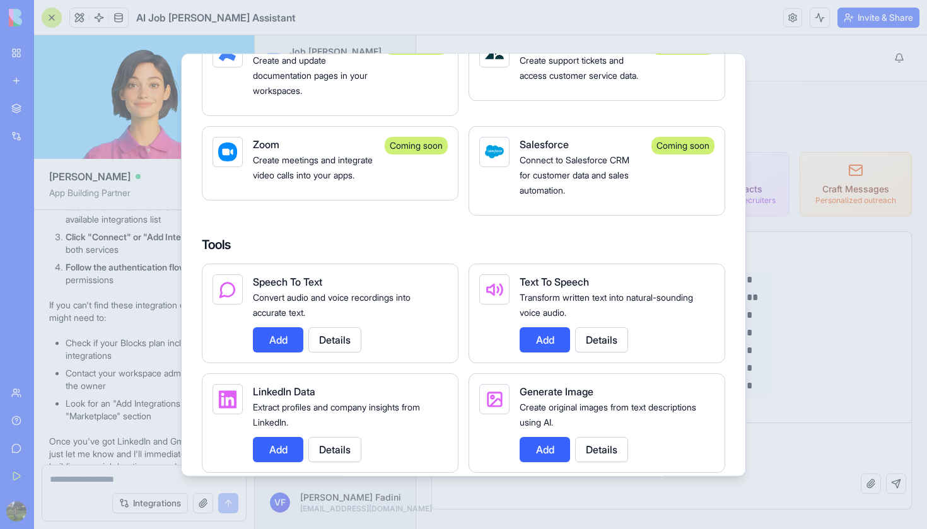
click at [281, 450] on button "Add" at bounding box center [278, 449] width 50 height 25
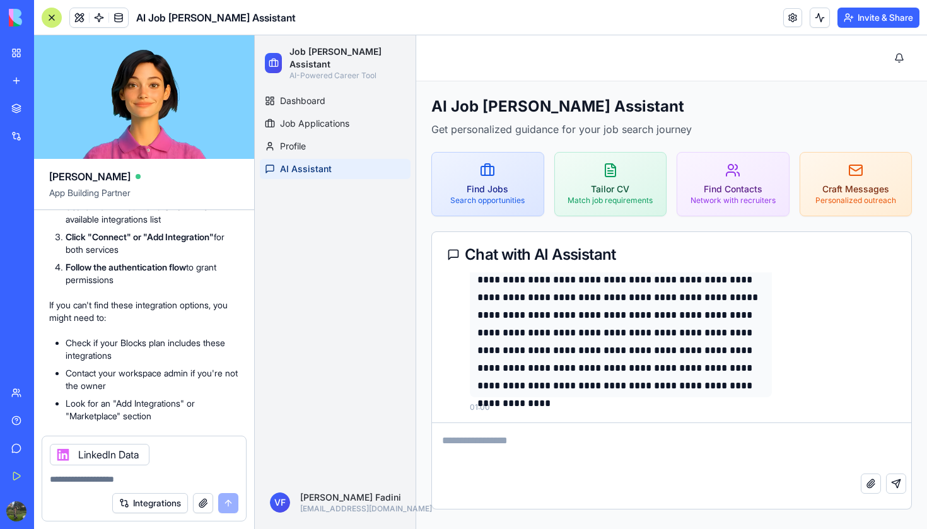
click at [218, 477] on textarea at bounding box center [144, 479] width 189 height 13
type textarea "**********"
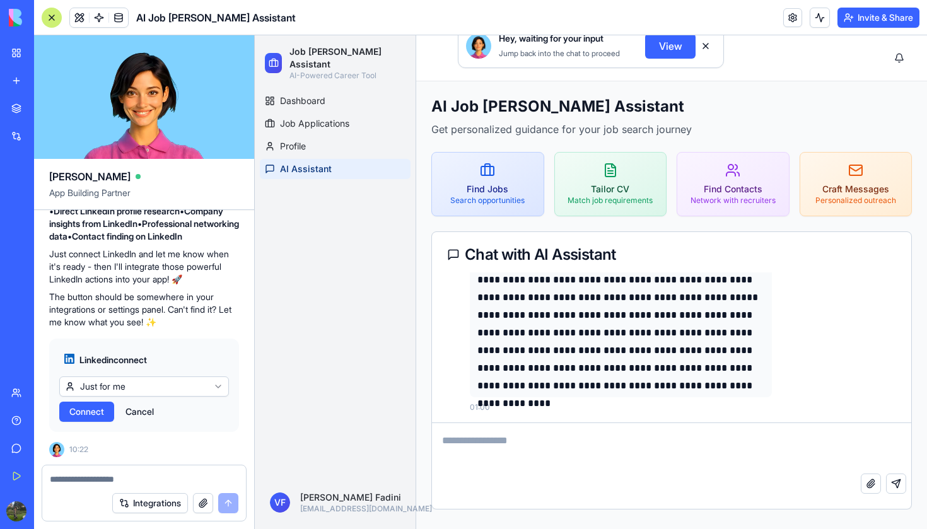
scroll to position [0, 0]
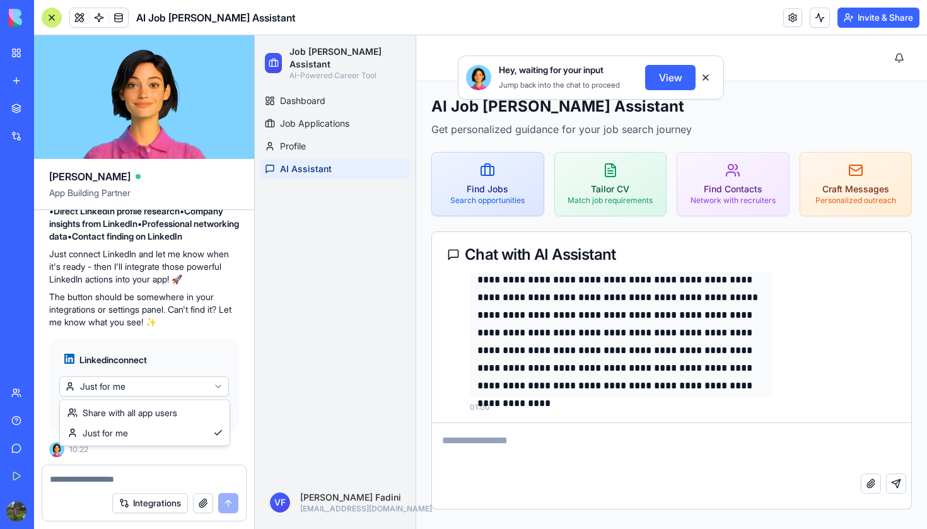
click at [176, 393] on html "BETA My Workspace New app Marketplace Integrations Recent Untitled App AI Logo …" at bounding box center [463, 264] width 927 height 529
click at [91, 416] on span "Connect" at bounding box center [86, 411] width 35 height 13
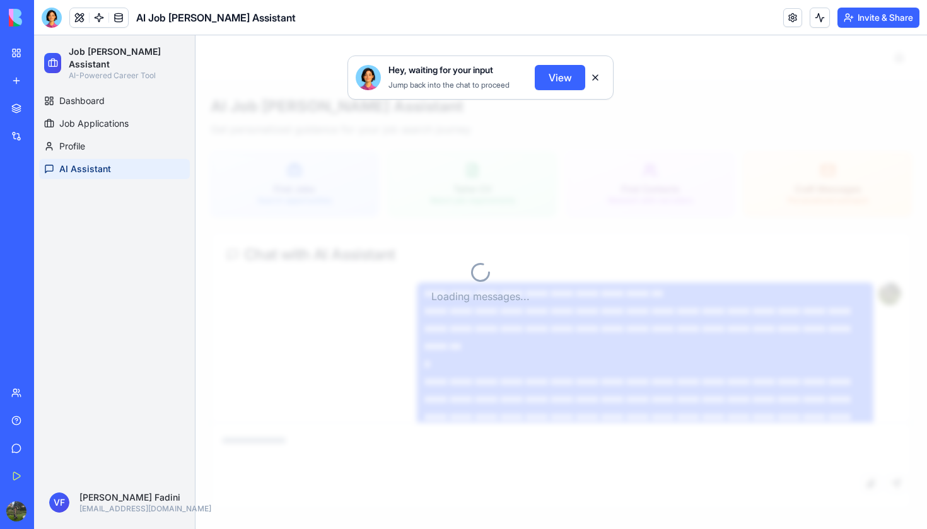
scroll to position [917, 0]
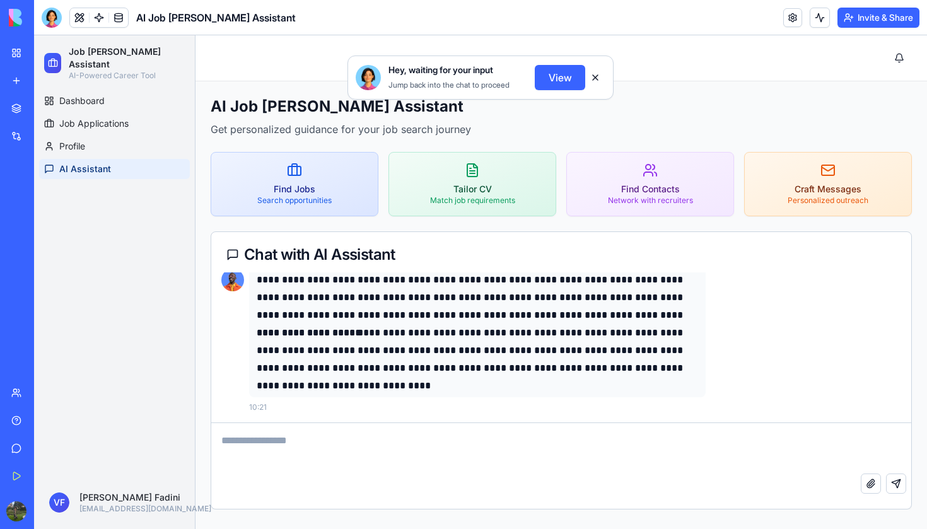
click at [600, 76] on button at bounding box center [595, 77] width 20 height 20
click at [376, 438] on textarea at bounding box center [561, 448] width 700 height 50
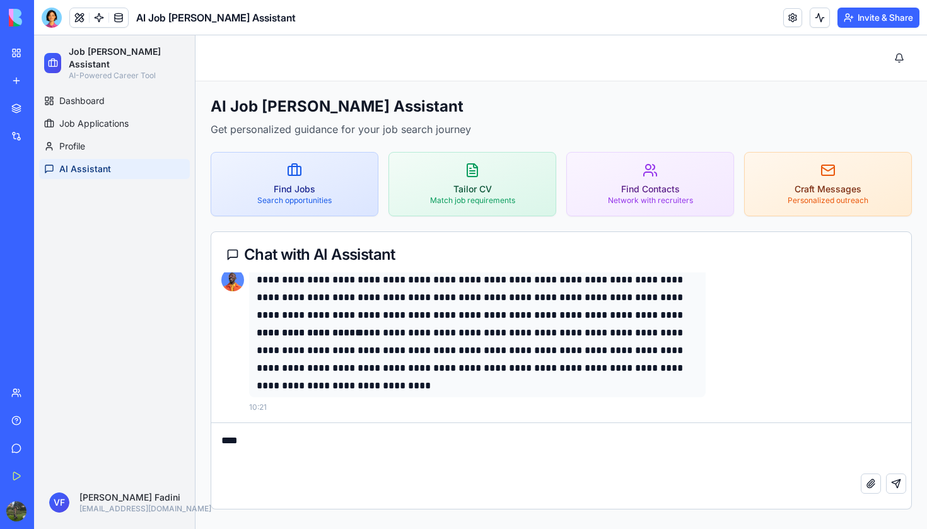
type textarea "****"
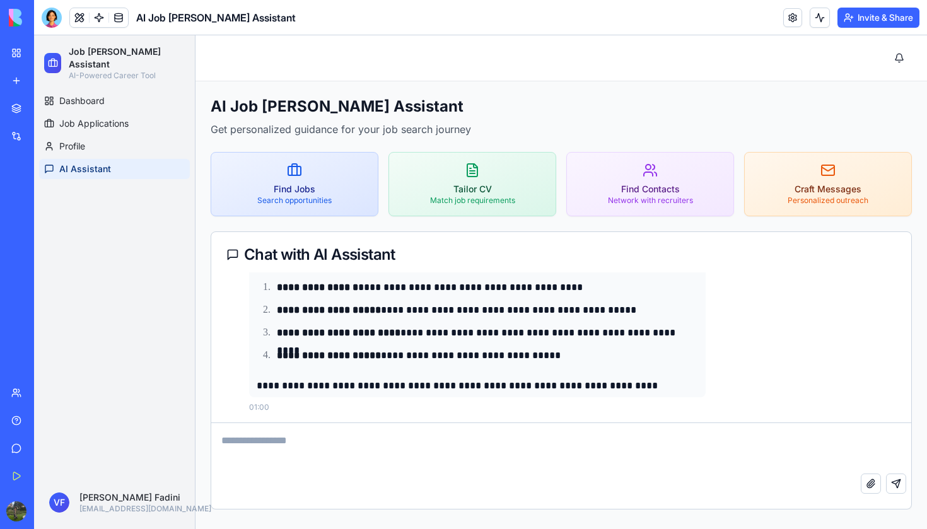
scroll to position [0, 0]
click at [135, 95] on link "Dashboard" at bounding box center [114, 101] width 151 height 20
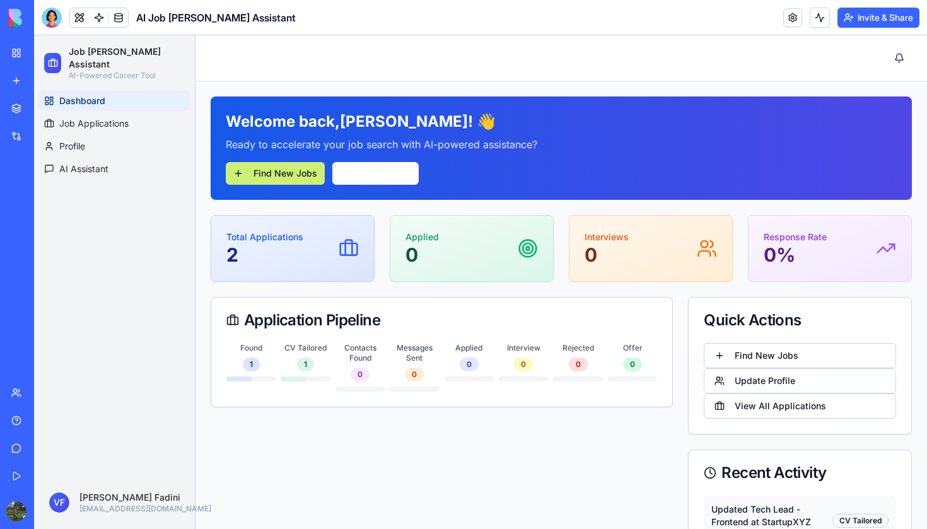
click at [334, 265] on div "Total Applications 2" at bounding box center [292, 248] width 132 height 35
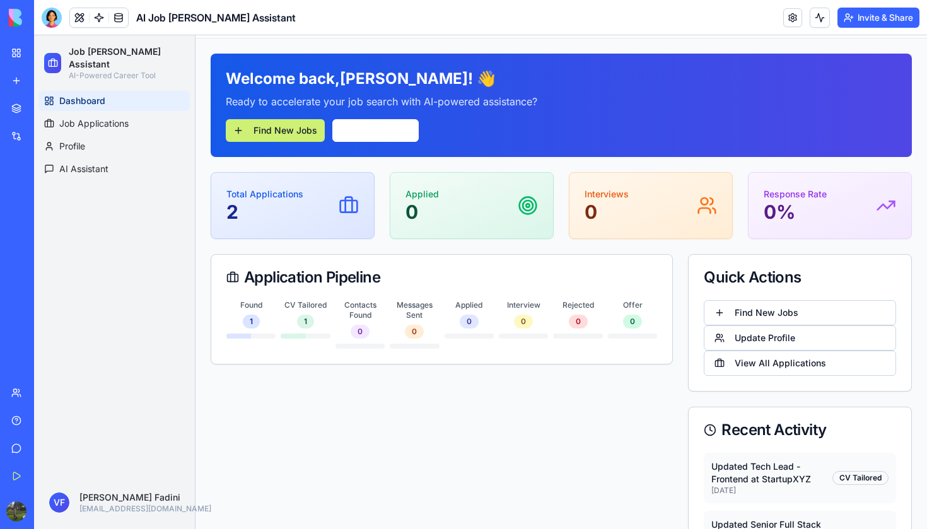
scroll to position [99, 0]
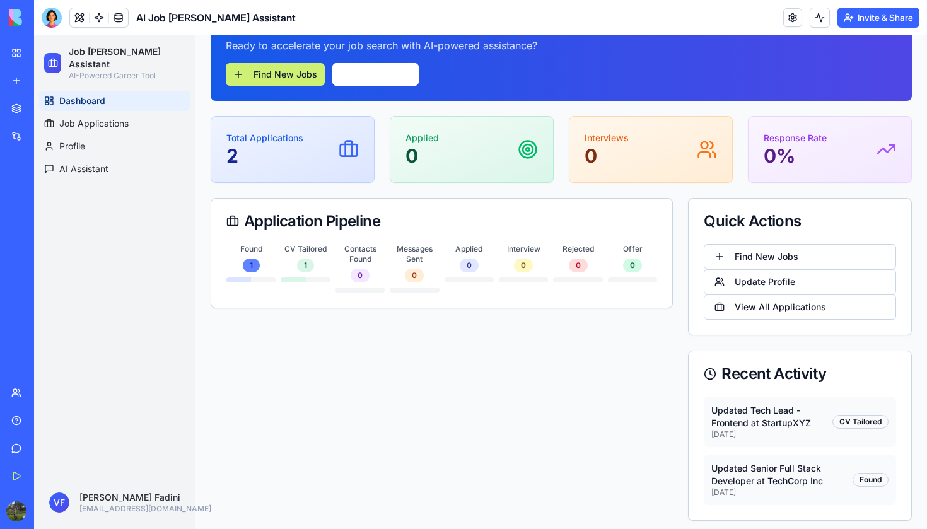
click at [252, 269] on div "1" at bounding box center [251, 266] width 17 height 14
click at [251, 260] on div "1" at bounding box center [251, 266] width 17 height 14
click at [318, 136] on div "Total Applications 2" at bounding box center [292, 149] width 132 height 35
click at [98, 159] on link "AI Assistant" at bounding box center [114, 169] width 151 height 20
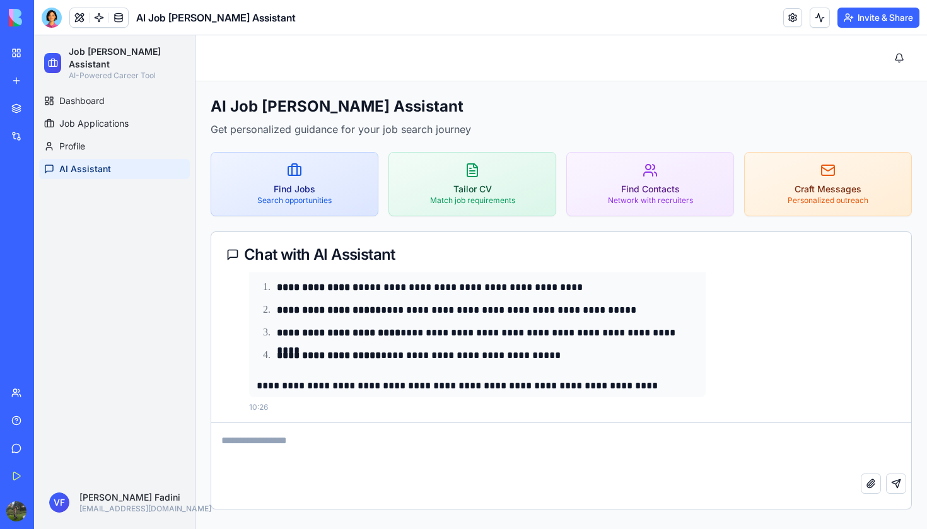
click at [279, 455] on textarea at bounding box center [561, 448] width 700 height 50
paste textarea "**********"
type textarea "**********"
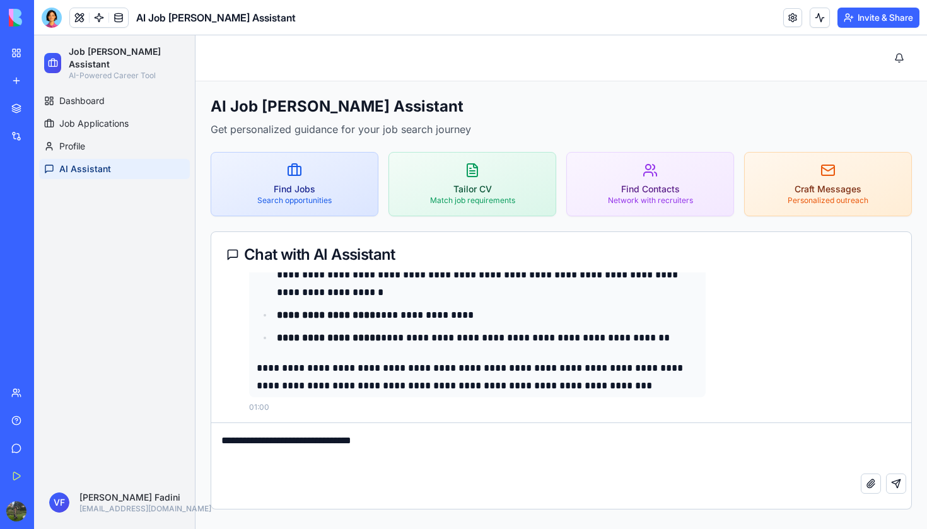
scroll to position [2584, 0]
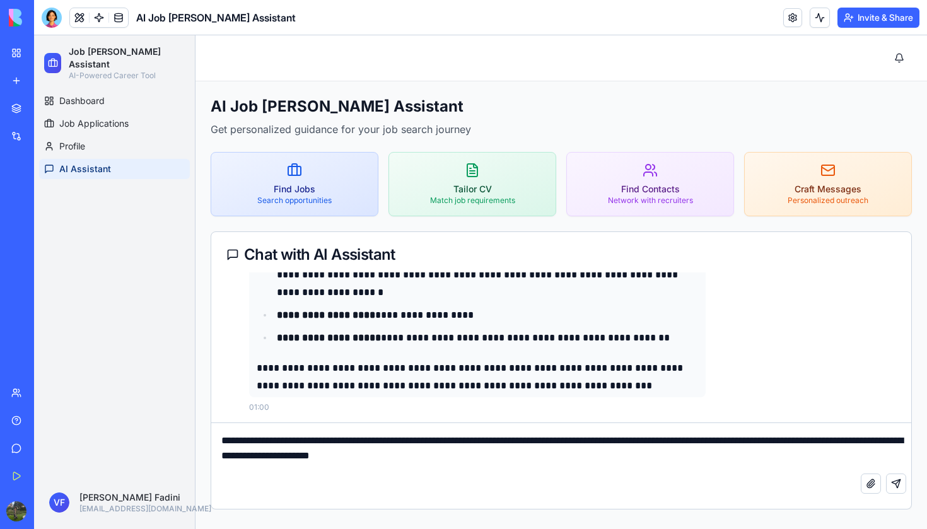
click at [441, 456] on textarea "**********" at bounding box center [561, 448] width 700 height 50
type textarea "**********"
click at [464, 460] on textarea "**********" at bounding box center [561, 448] width 700 height 50
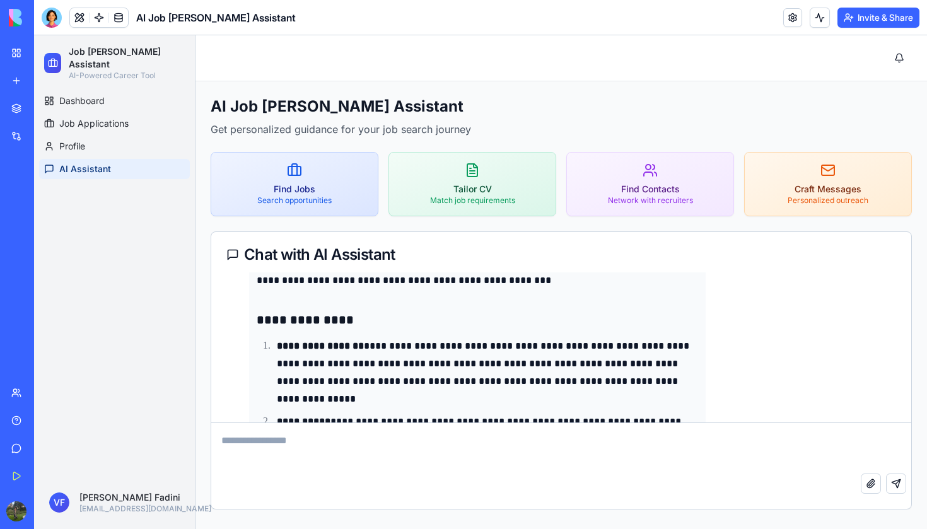
scroll to position [2903, 0]
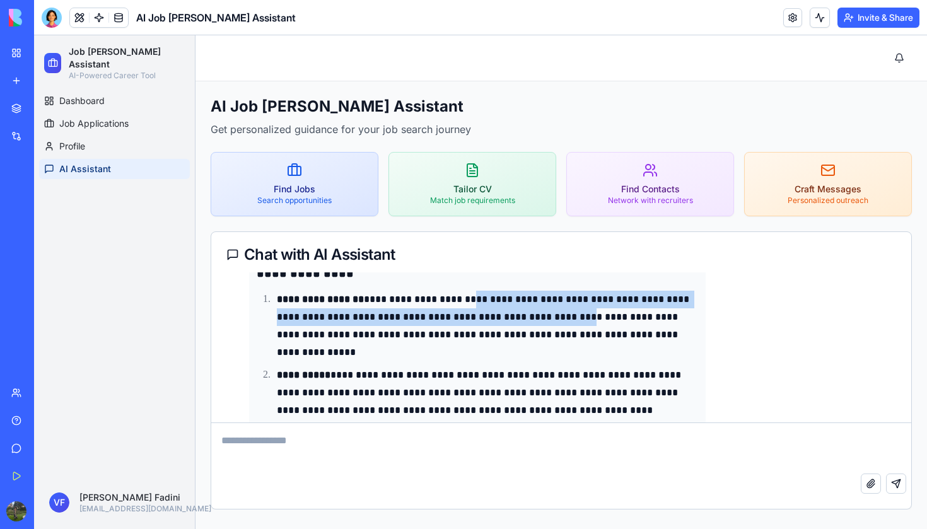
drag, startPoint x: 465, startPoint y: 303, endPoint x: 614, endPoint y: 306, distance: 148.9
click at [614, 306] on p "**********" at bounding box center [487, 326] width 421 height 71
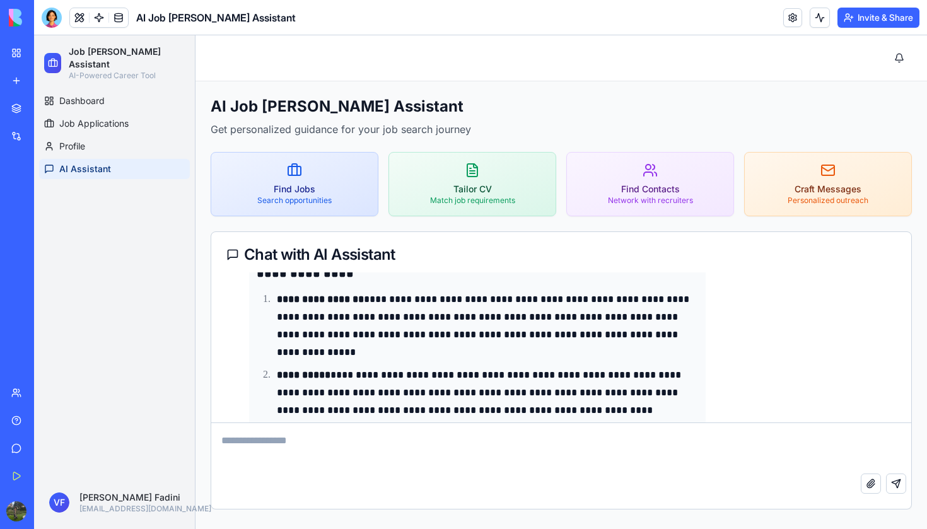
click at [590, 329] on p "**********" at bounding box center [487, 326] width 421 height 71
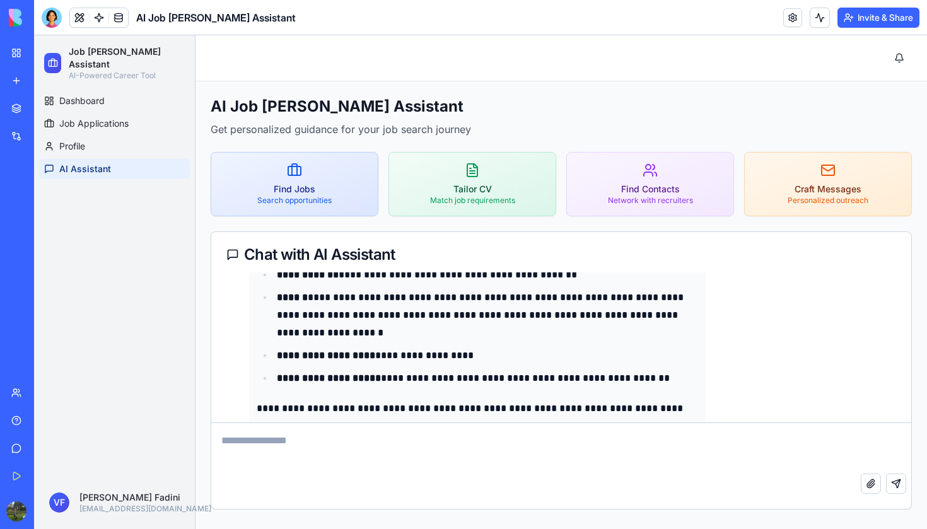
scroll to position [2543, 0]
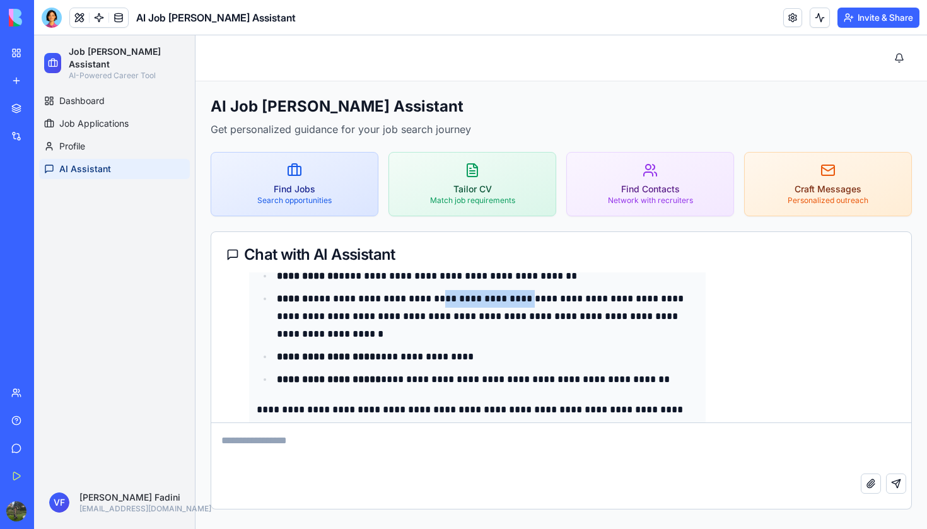
drag, startPoint x: 430, startPoint y: 296, endPoint x: 534, endPoint y: 298, distance: 103.4
click at [534, 298] on p "**********" at bounding box center [487, 316] width 421 height 53
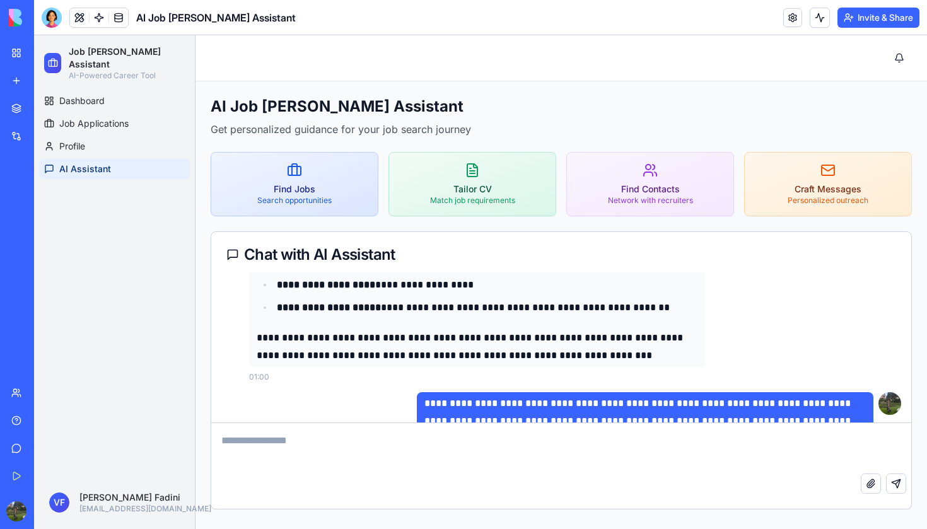
scroll to position [2817, 0]
